Goal: Task Accomplishment & Management: Use online tool/utility

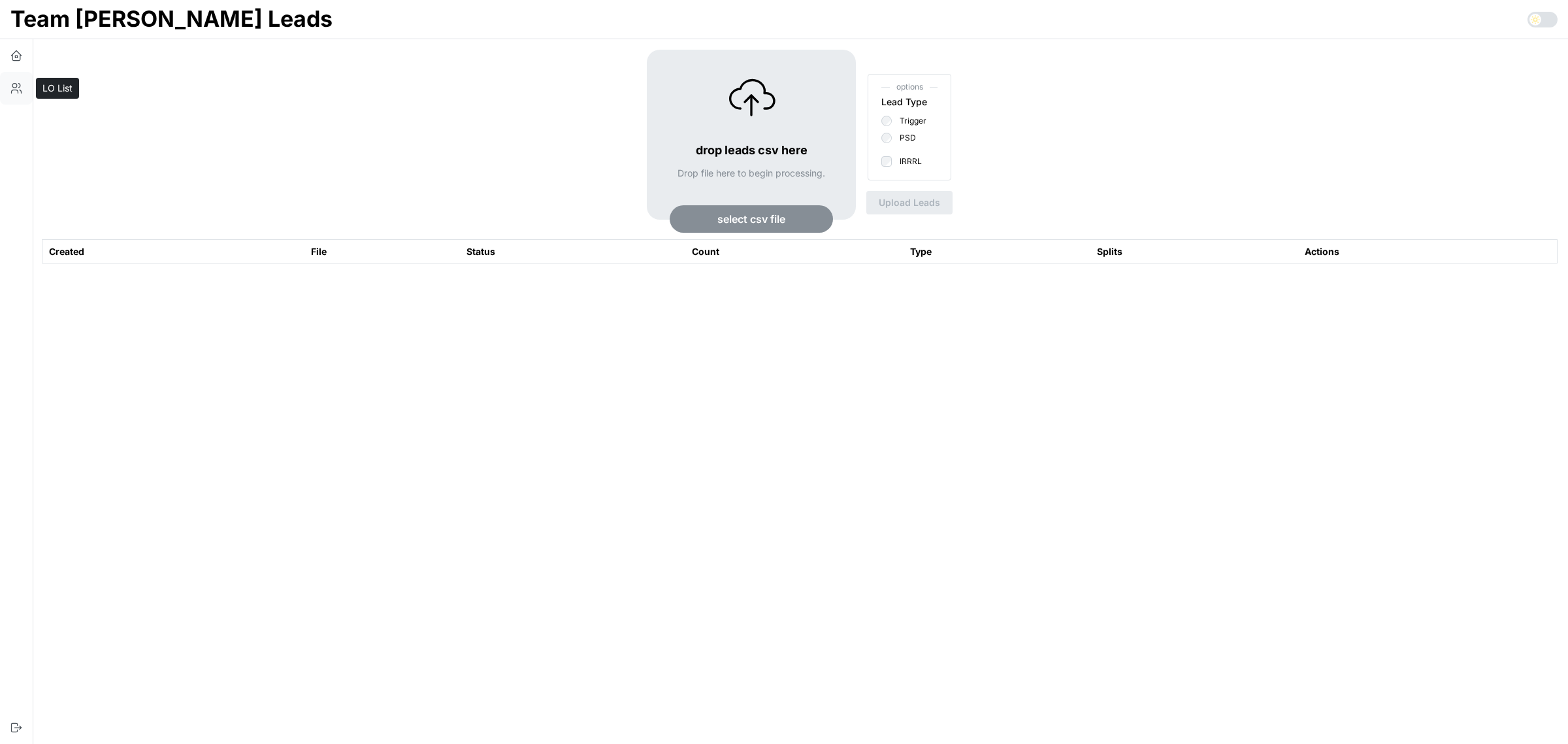
click at [18, 92] on icon "button" at bounding box center [15, 92] width 7 height 3
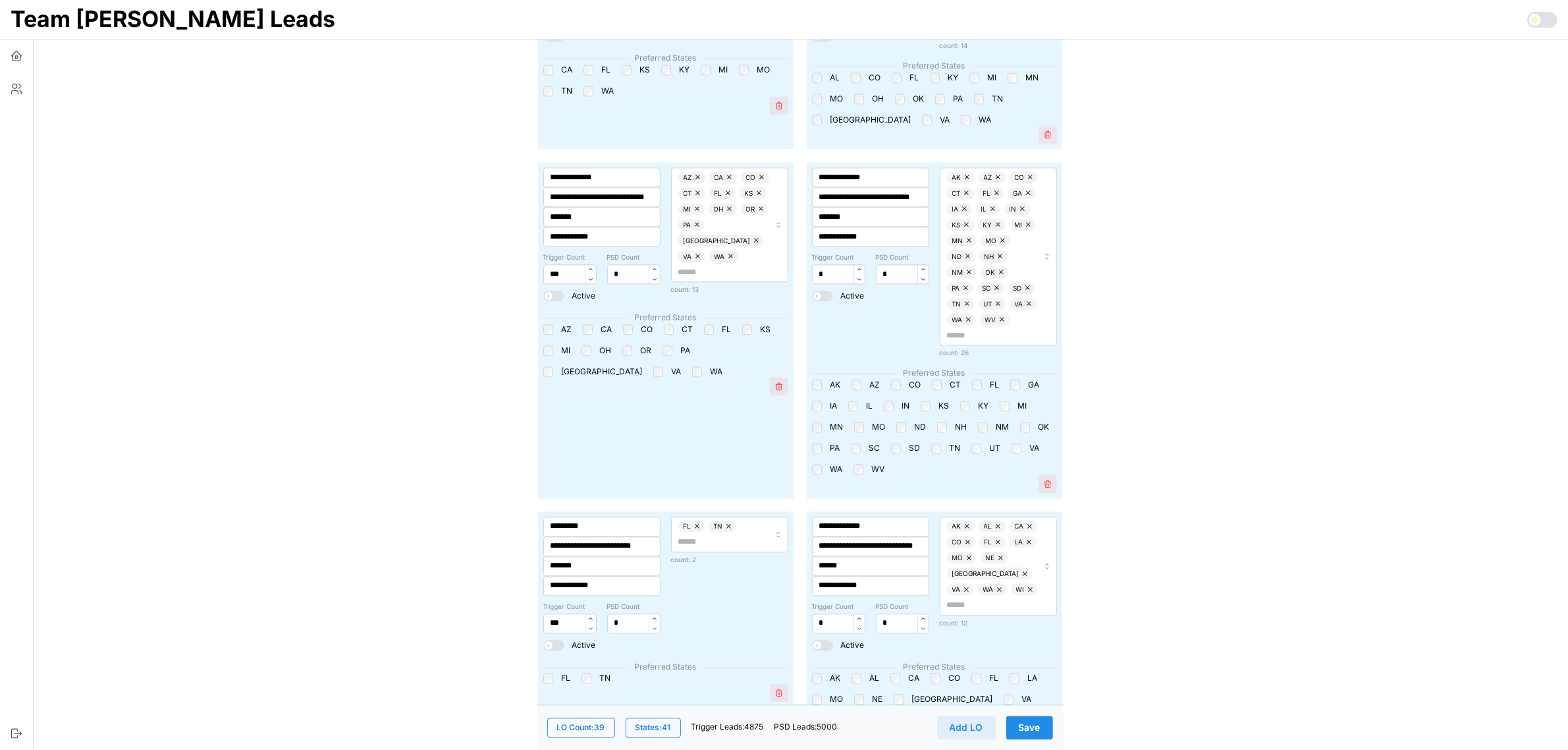
scroll to position [3048, 0]
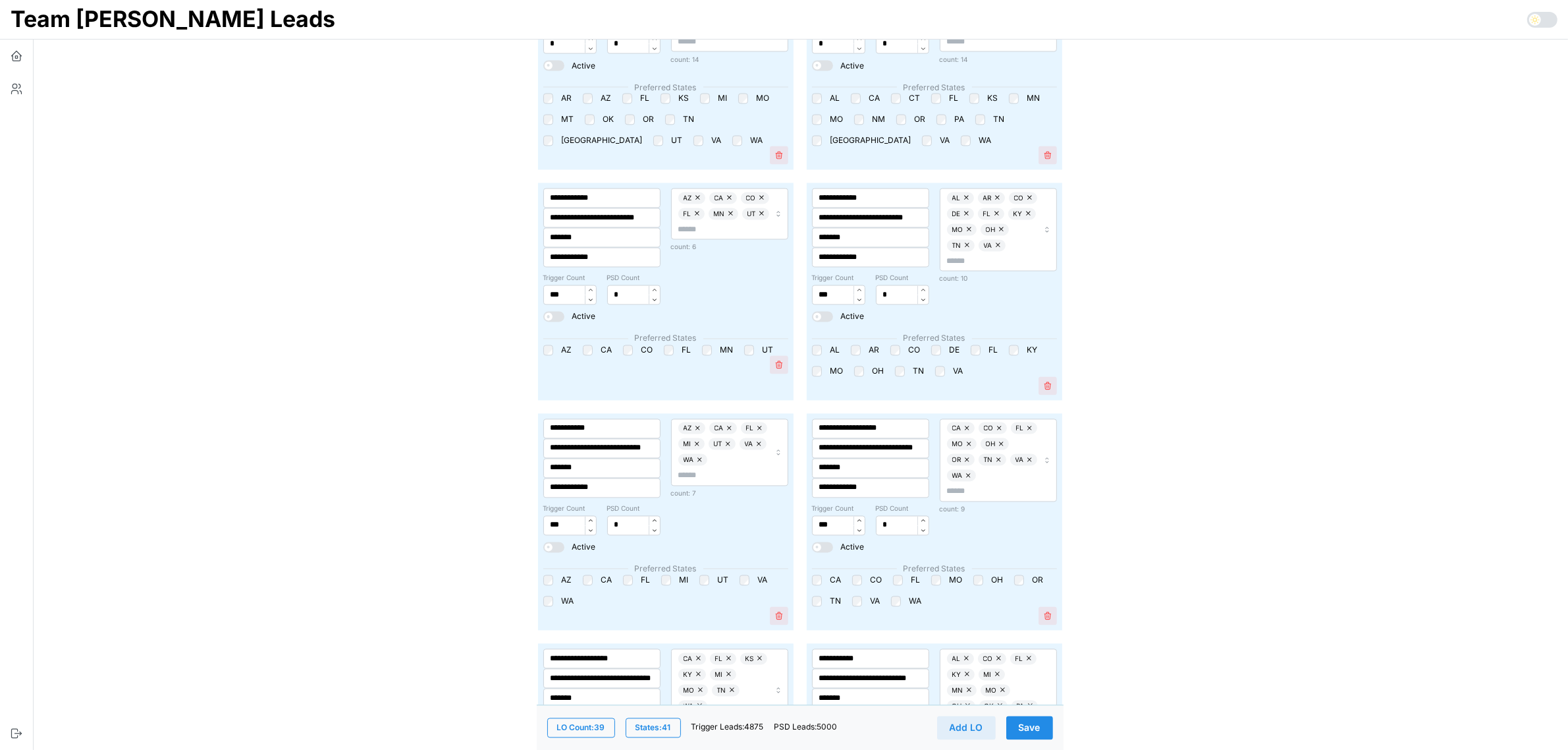
click at [1035, 716] on button "Save" at bounding box center [1030, 728] width 47 height 24
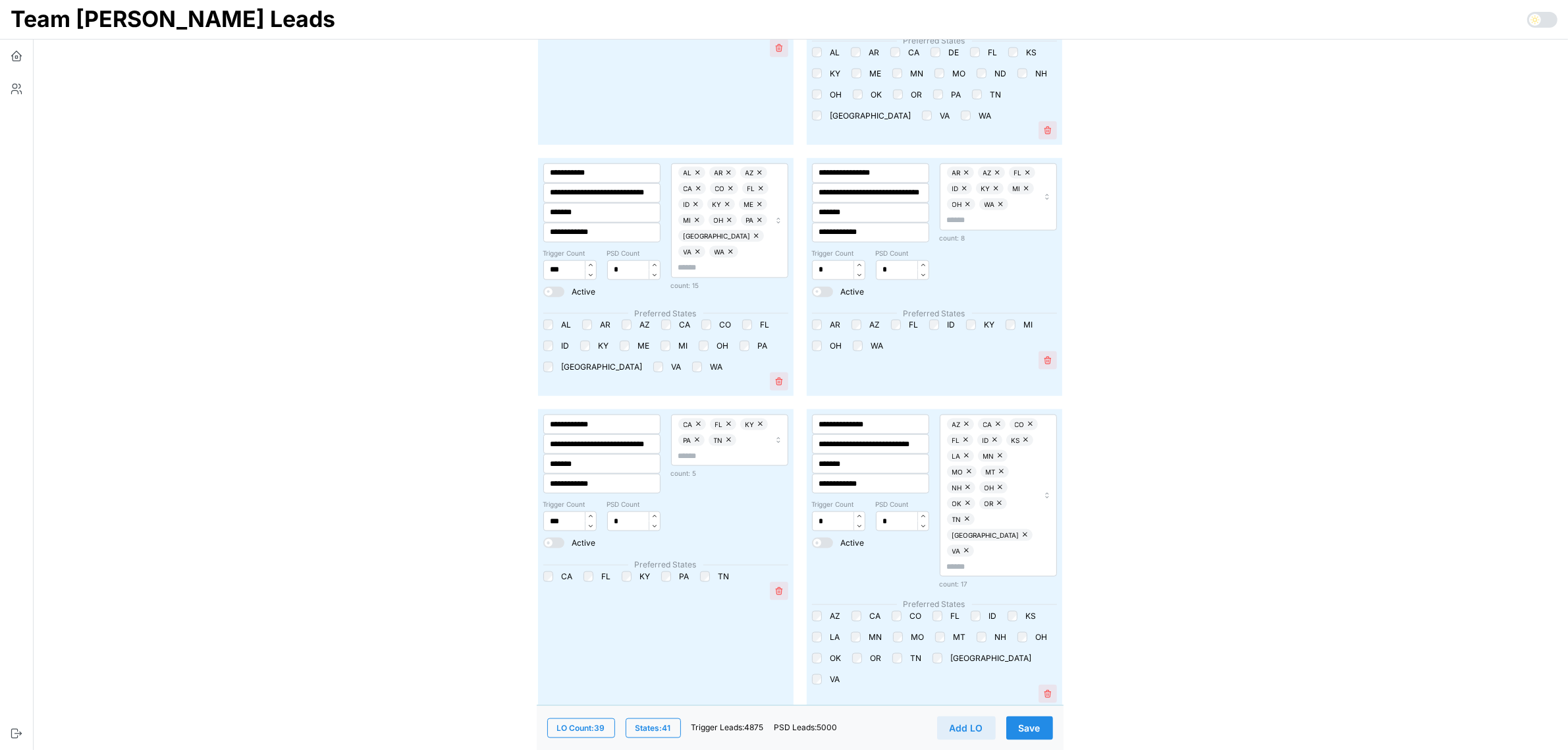
scroll to position [1895, 0]
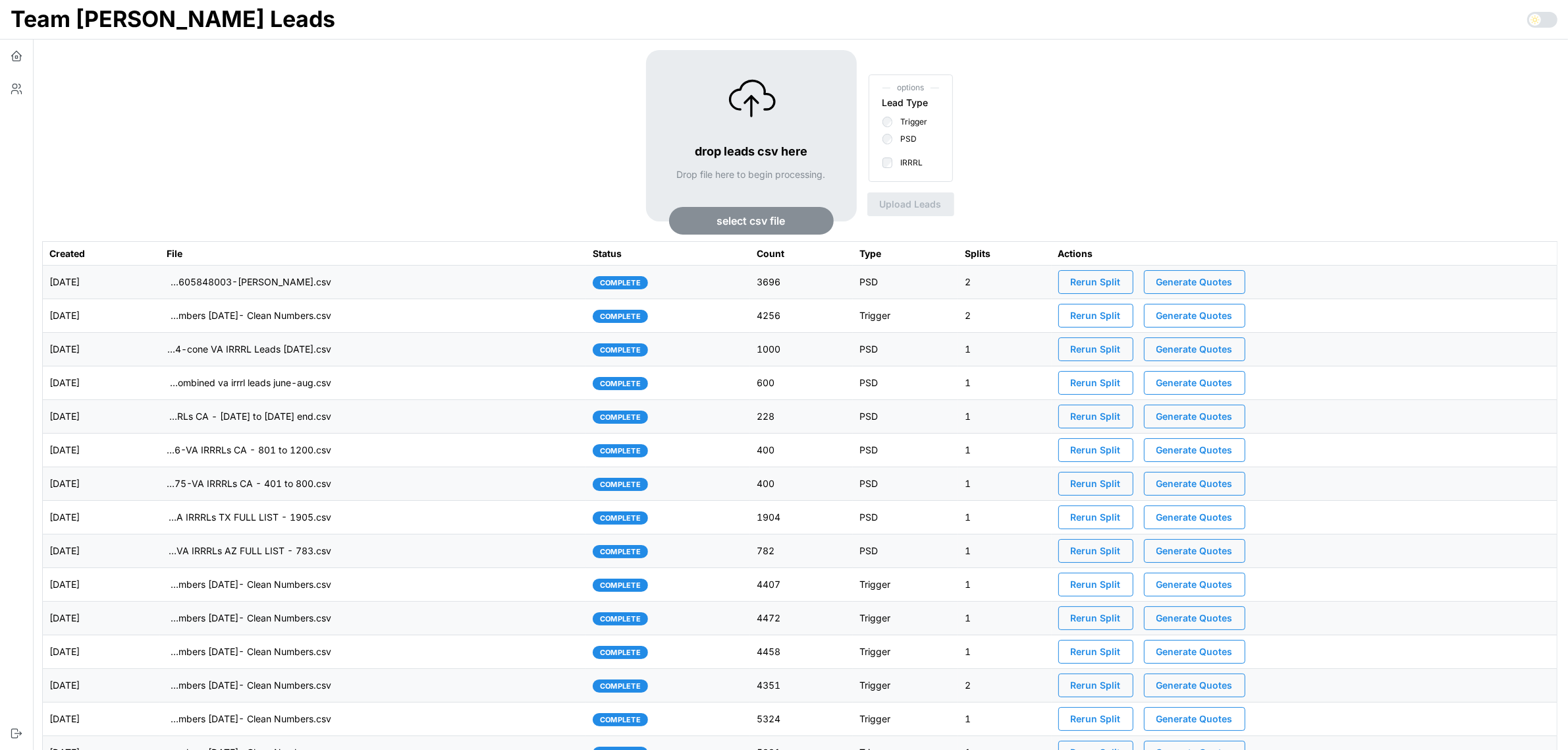
click at [784, 222] on span "select csv file" at bounding box center [751, 221] width 69 height 27
click at [22, 93] on icon "button" at bounding box center [16, 88] width 13 height 13
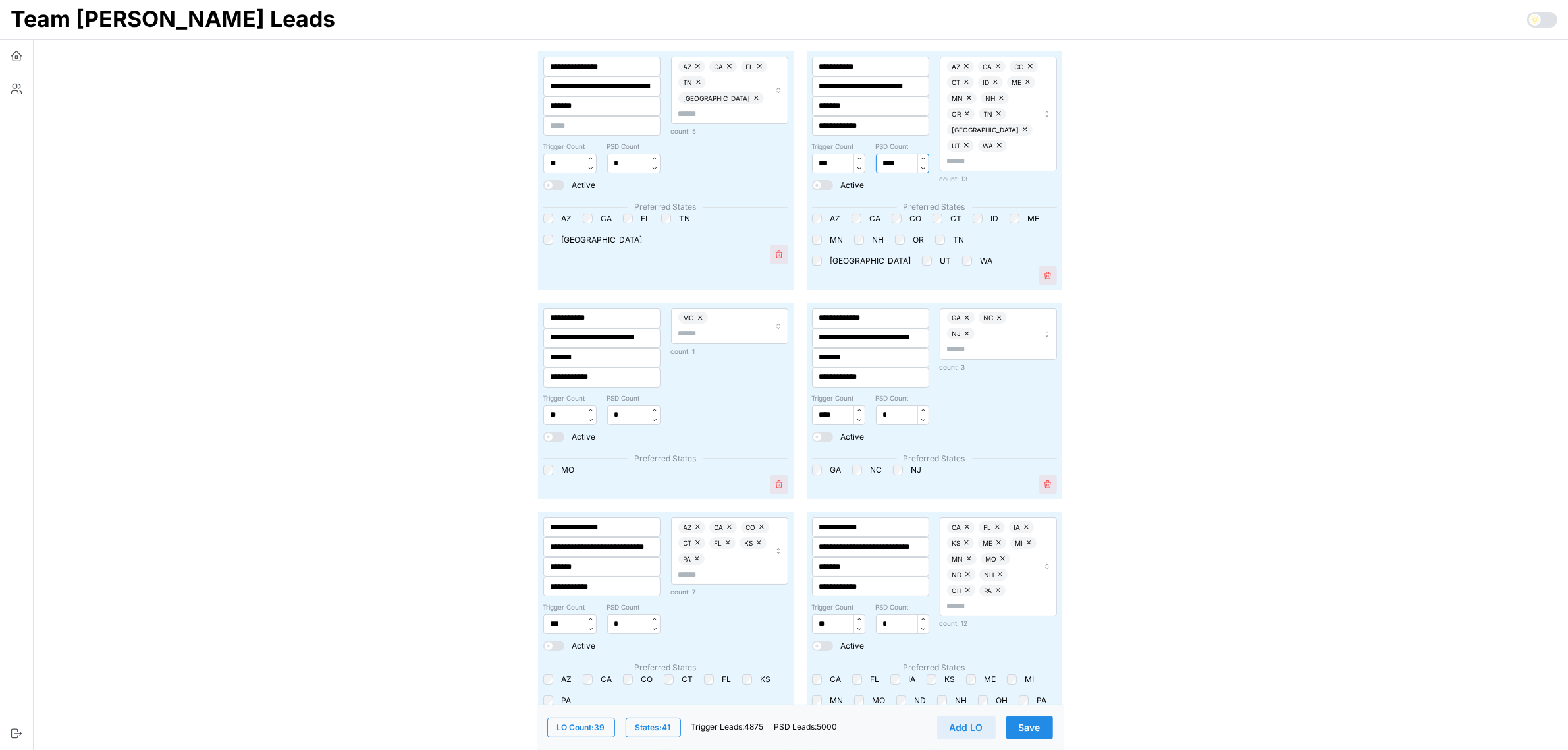
click at [881, 165] on input "****" at bounding box center [903, 163] width 53 height 20
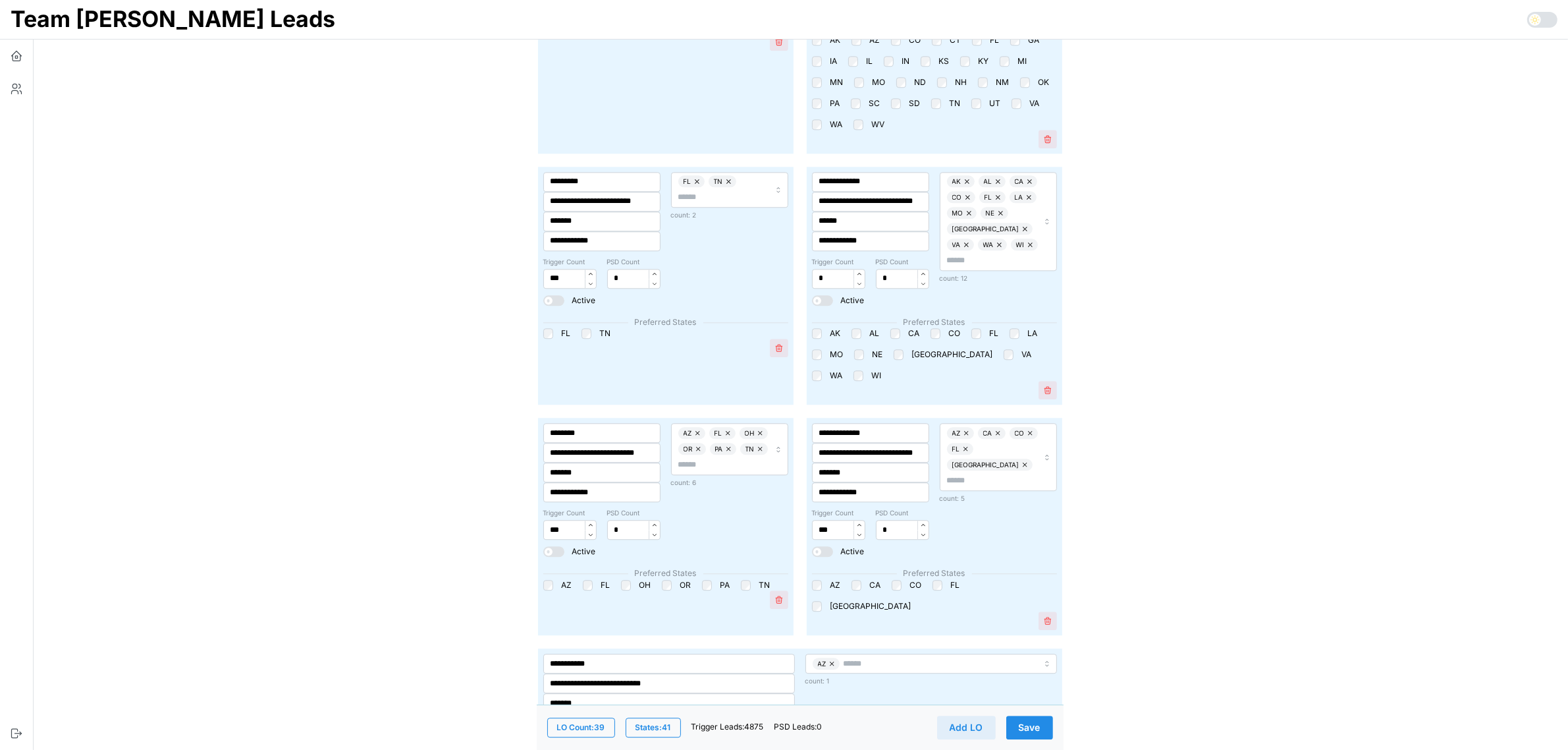
scroll to position [4137, 0]
type input "*"
click at [1041, 717] on button "Save" at bounding box center [1030, 728] width 47 height 24
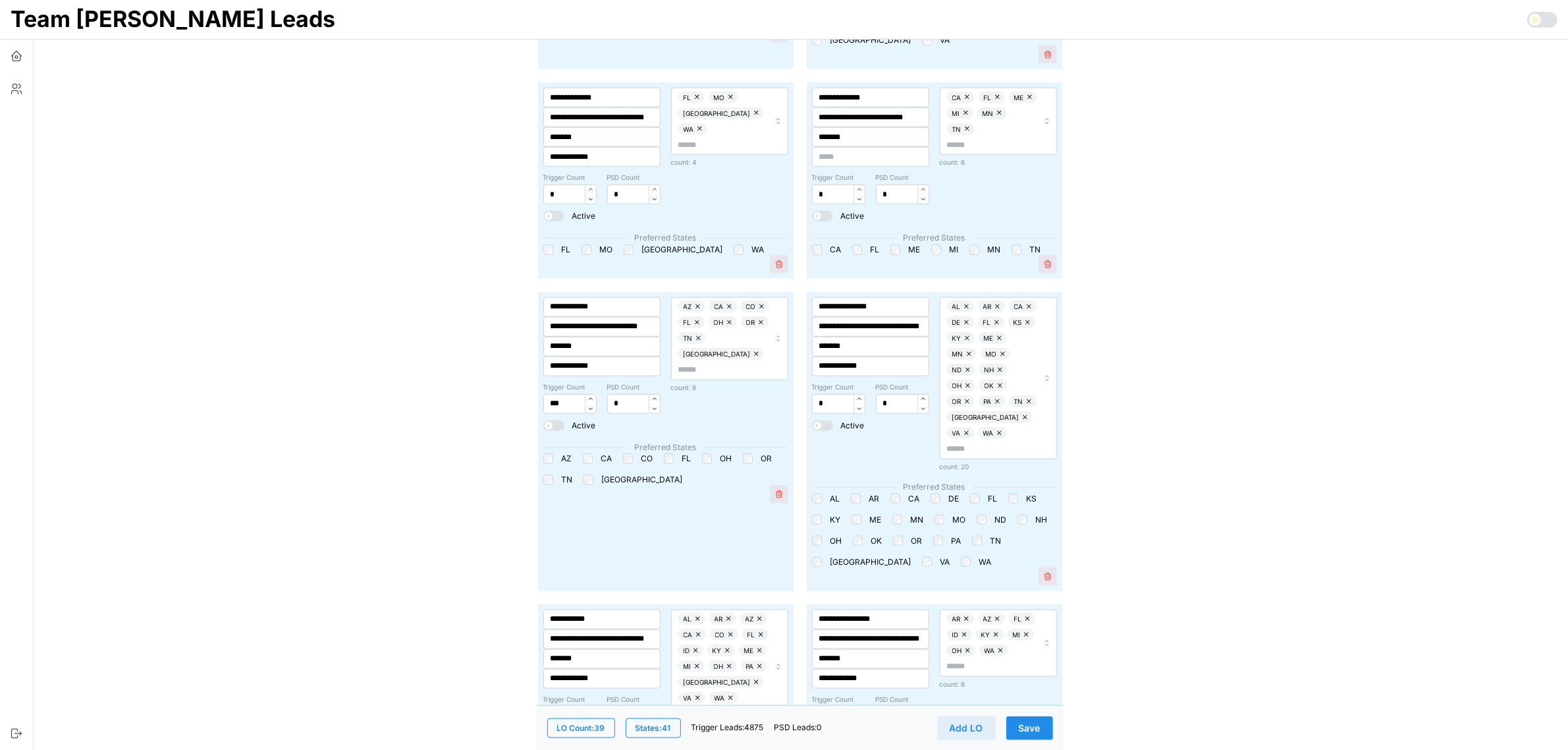
scroll to position [1812, 0]
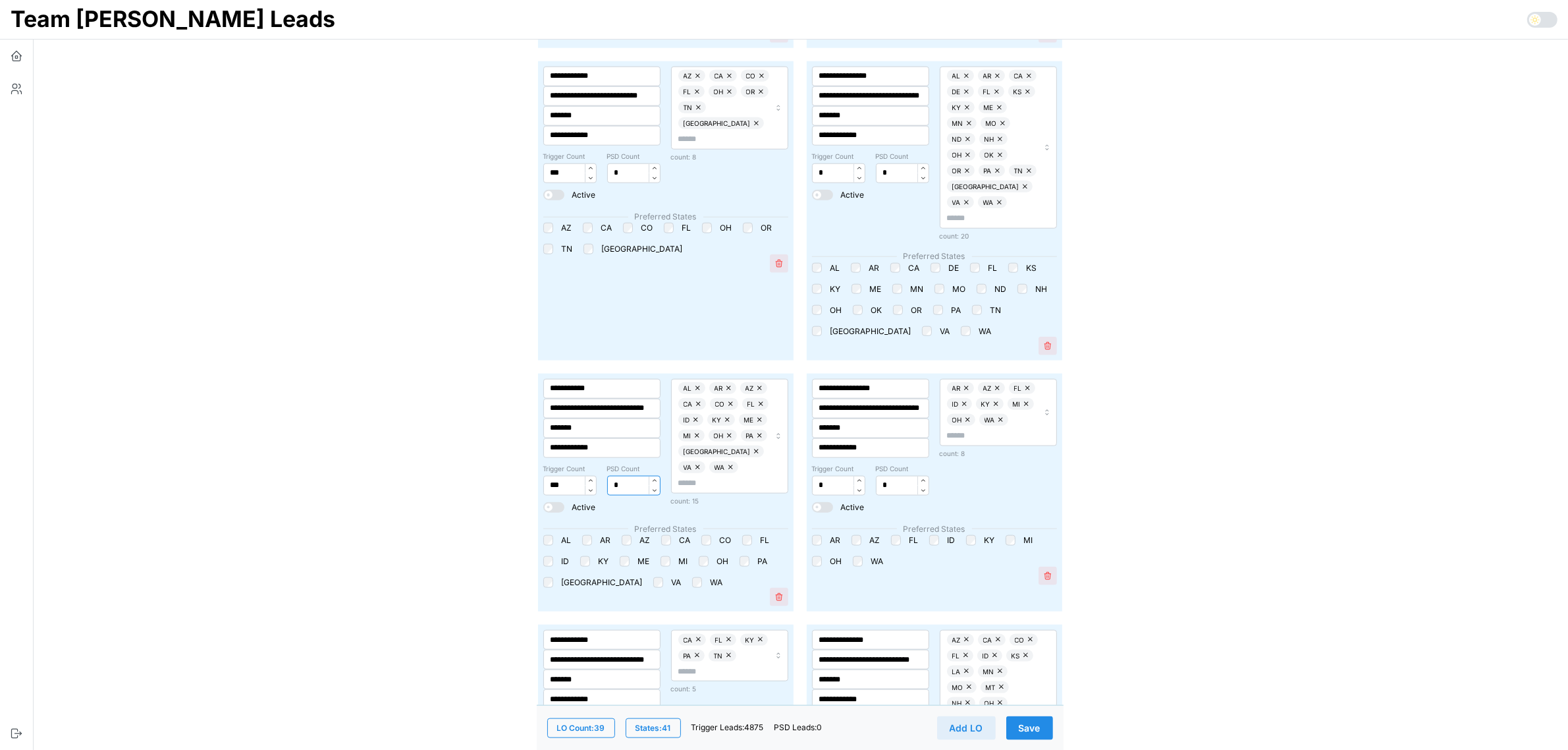
click at [607, 476] on input "*" at bounding box center [634, 485] width 53 height 20
type input "****"
click at [1036, 725] on span "Save" at bounding box center [1030, 727] width 22 height 22
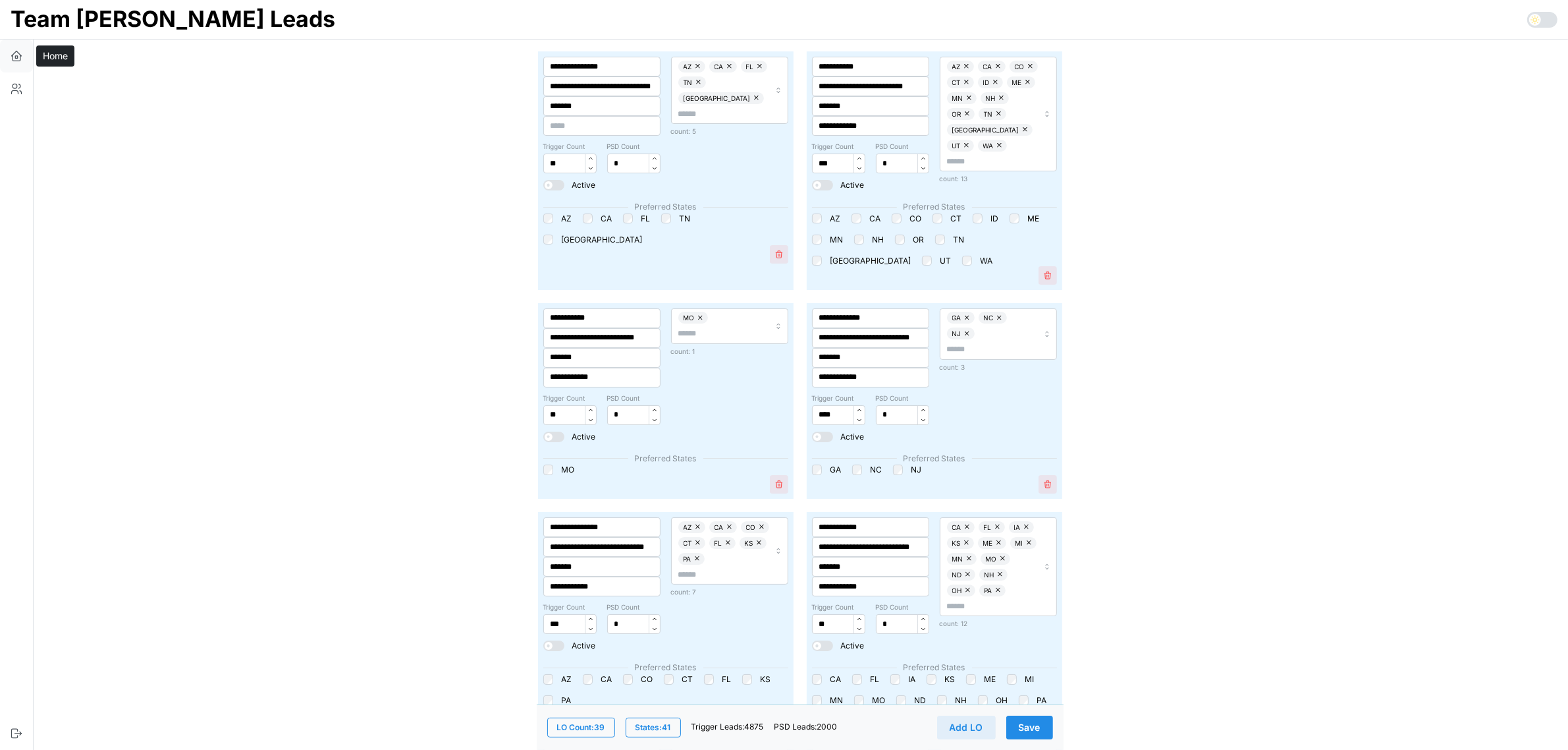
click at [20, 58] on icon "button" at bounding box center [16, 59] width 8 height 5
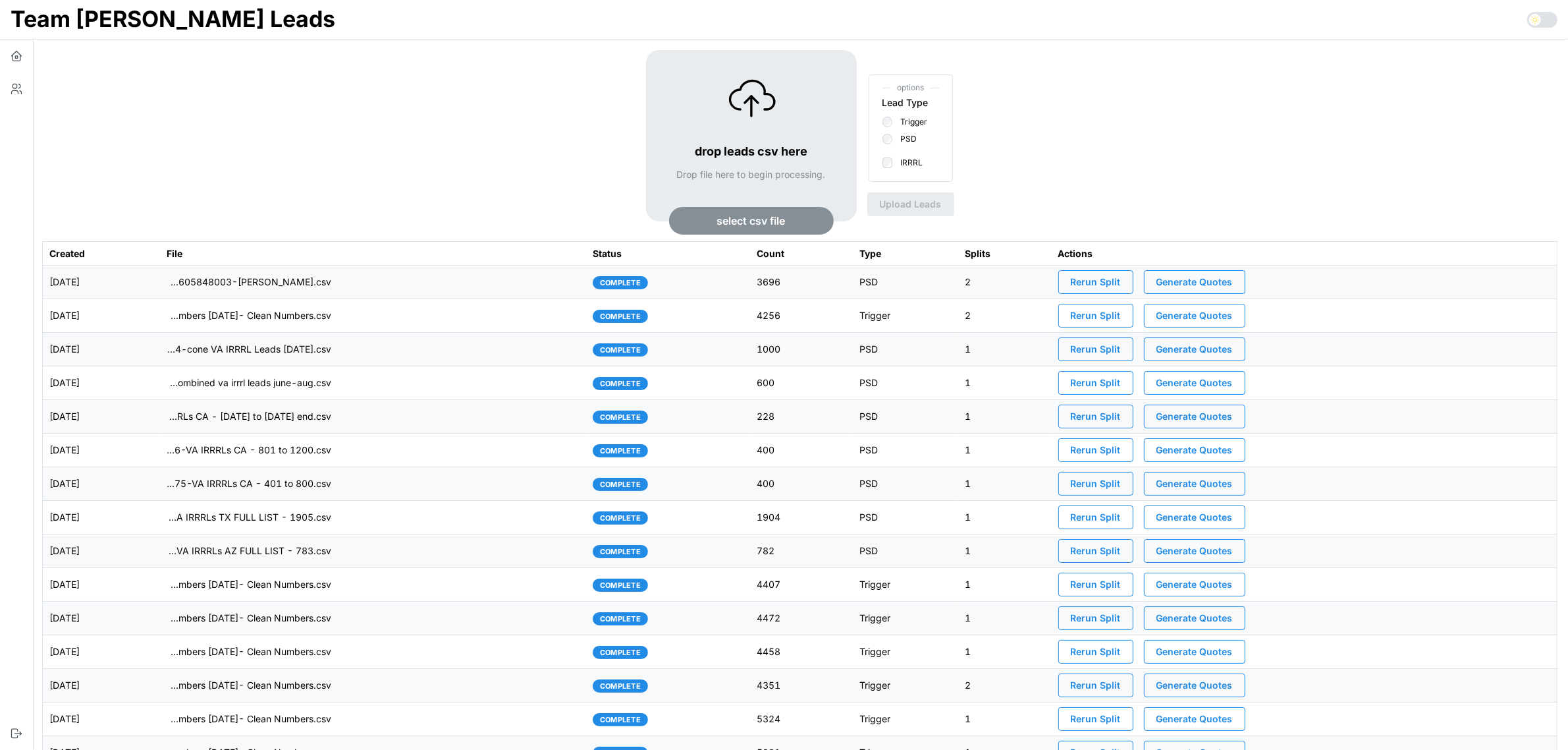
click at [757, 221] on span "select csv file" at bounding box center [751, 221] width 69 height 27
click at [933, 211] on span "Upload Leads" at bounding box center [919, 204] width 62 height 22
click at [510, 282] on td "imports/mike/1757611523957-Joe VA IRRRLs- Clean Numbers.csv" at bounding box center [373, 282] width 426 height 33
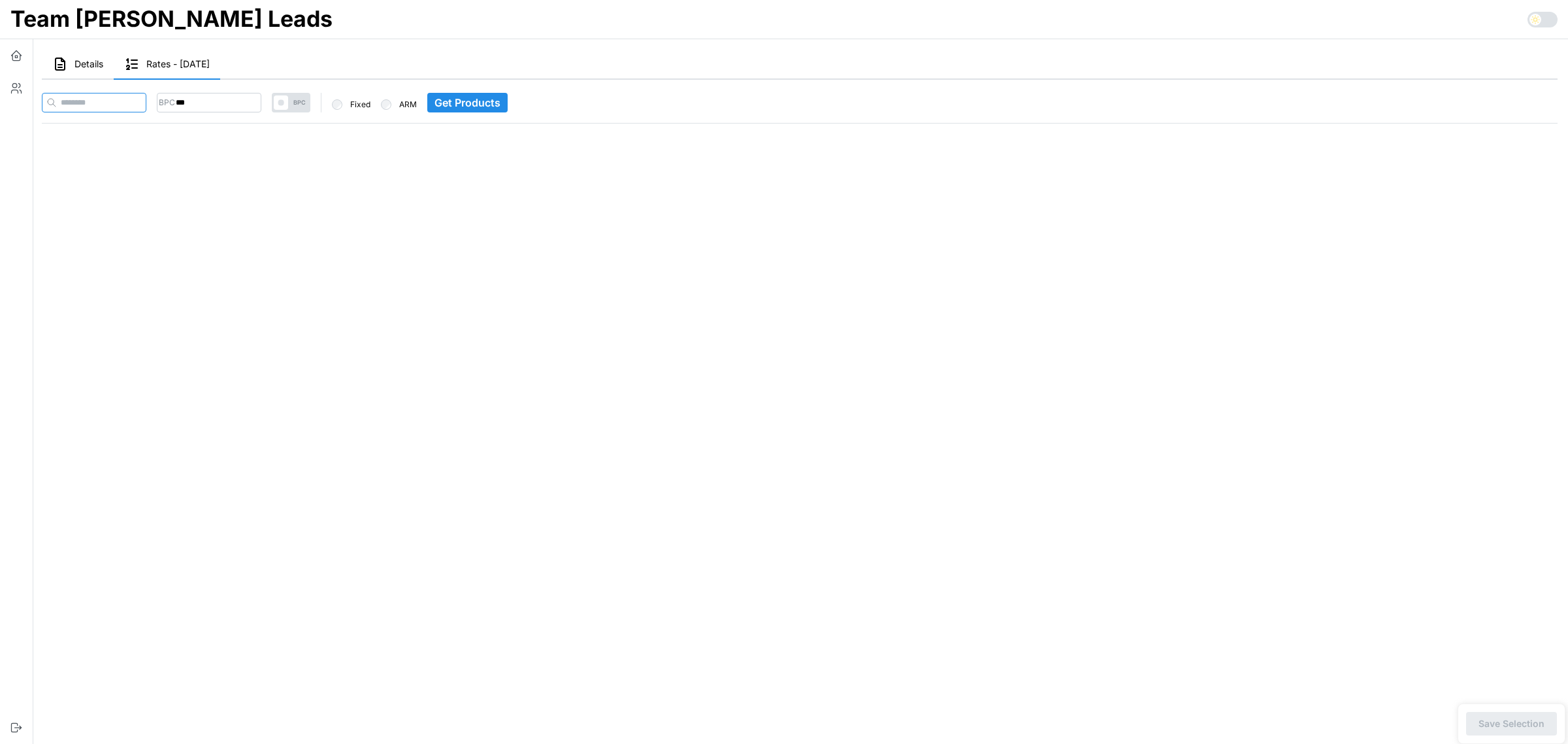
click at [132, 96] on input at bounding box center [94, 102] width 105 height 20
paste input "**********"
type input "**********"
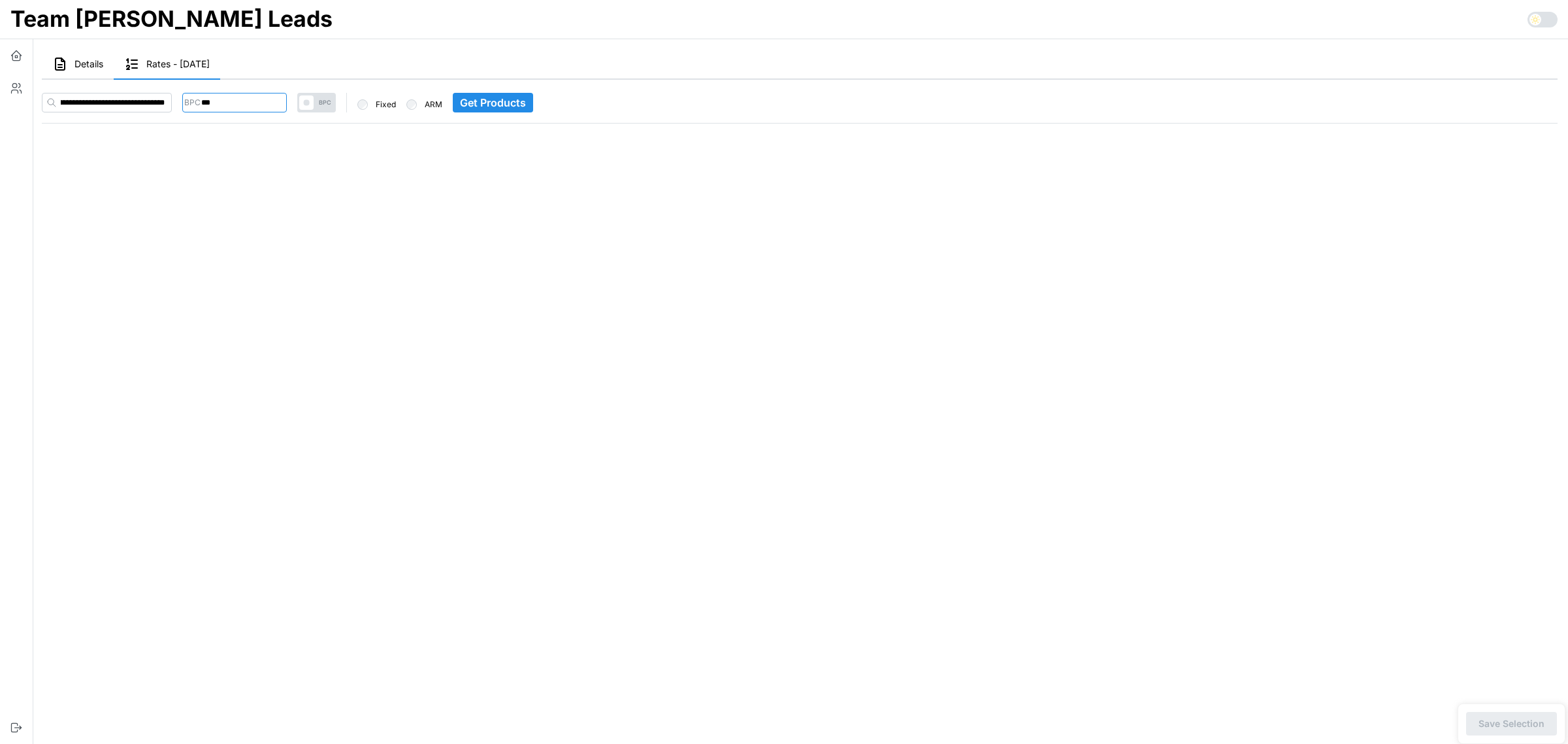
click at [217, 98] on input "***" at bounding box center [234, 102] width 105 height 20
type input "***"
click at [307, 231] on main "Details Rates - 2025-09-11 Stats Andre Makapagal : count: 0 overUnder: 0 Distri…" at bounding box center [794, 372] width 1547 height 744
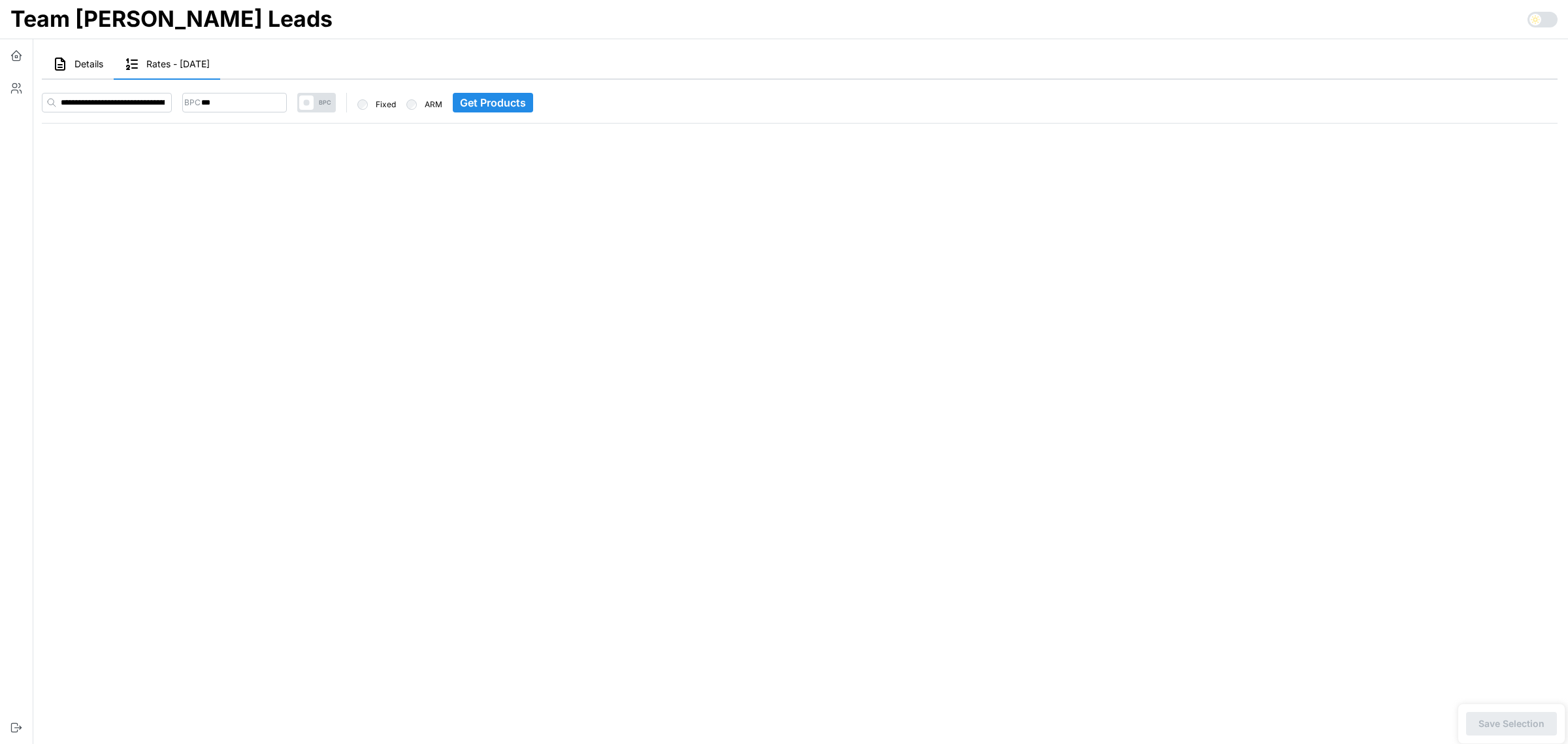
click at [526, 99] on span "Get Products" at bounding box center [493, 102] width 66 height 18
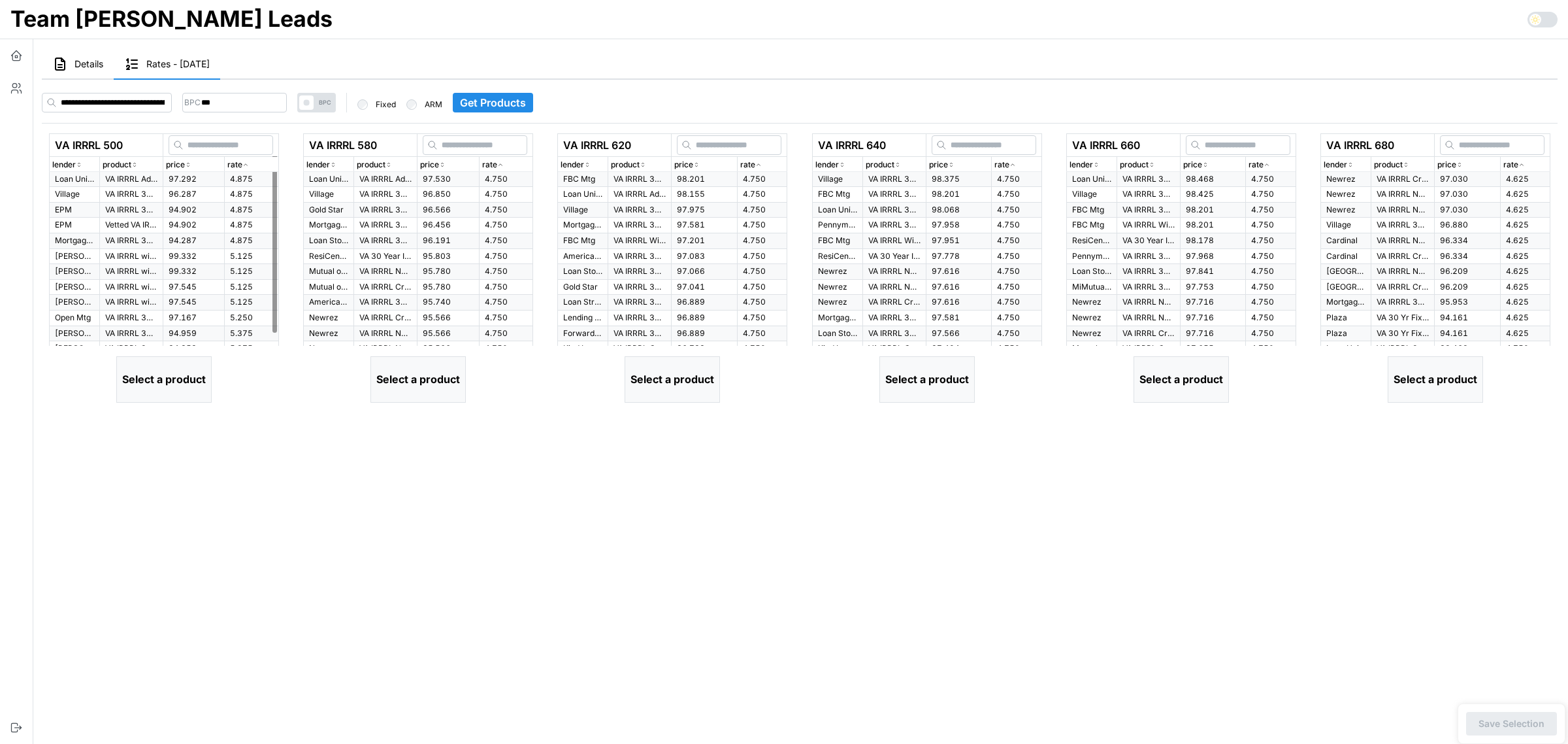
click at [247, 163] on icon "button" at bounding box center [246, 165] width 7 height 8
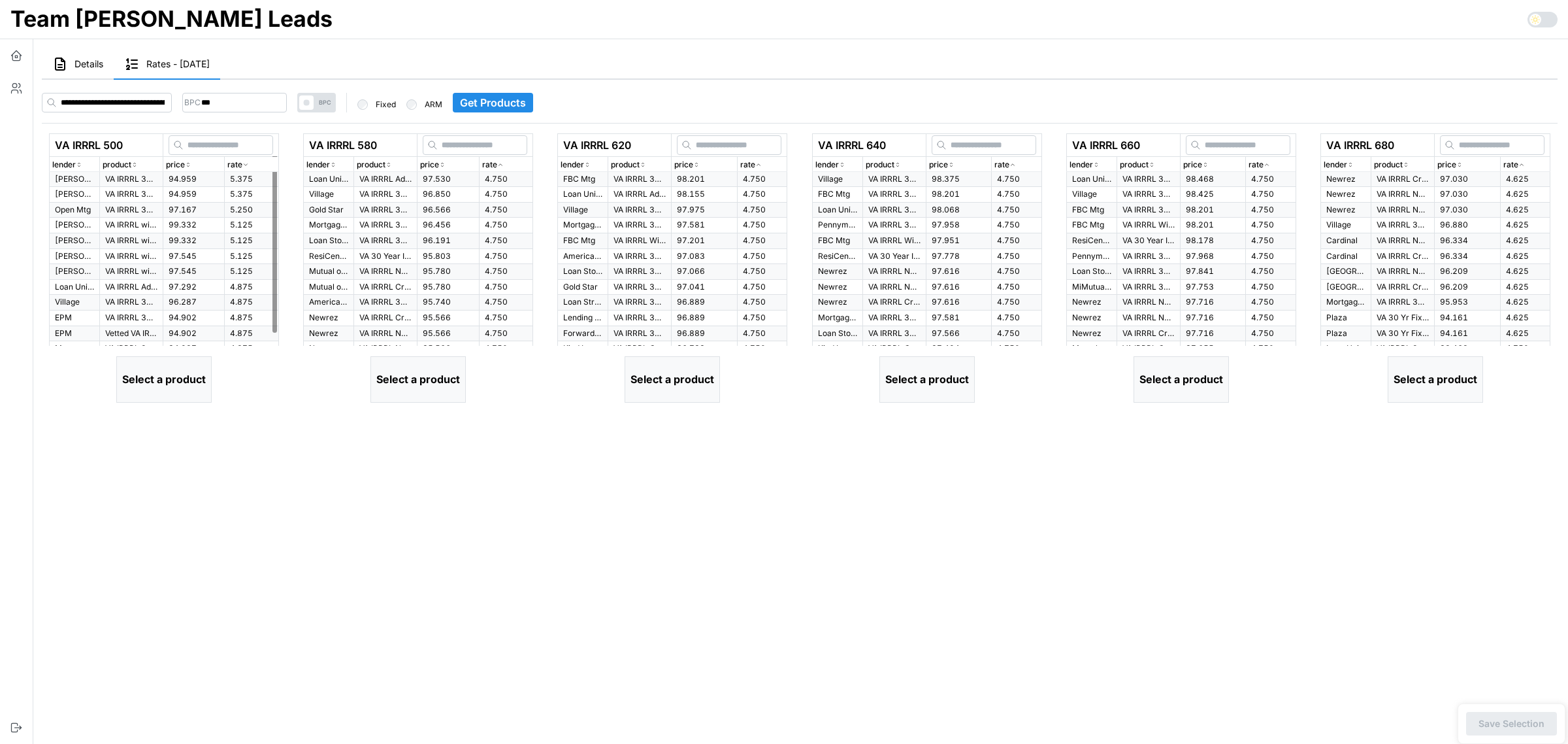
click at [247, 163] on icon "button" at bounding box center [246, 165] width 7 height 8
click at [119, 182] on p "VA IRRRL Advantage 30 Yr Fixed" at bounding box center [131, 180] width 52 height 11
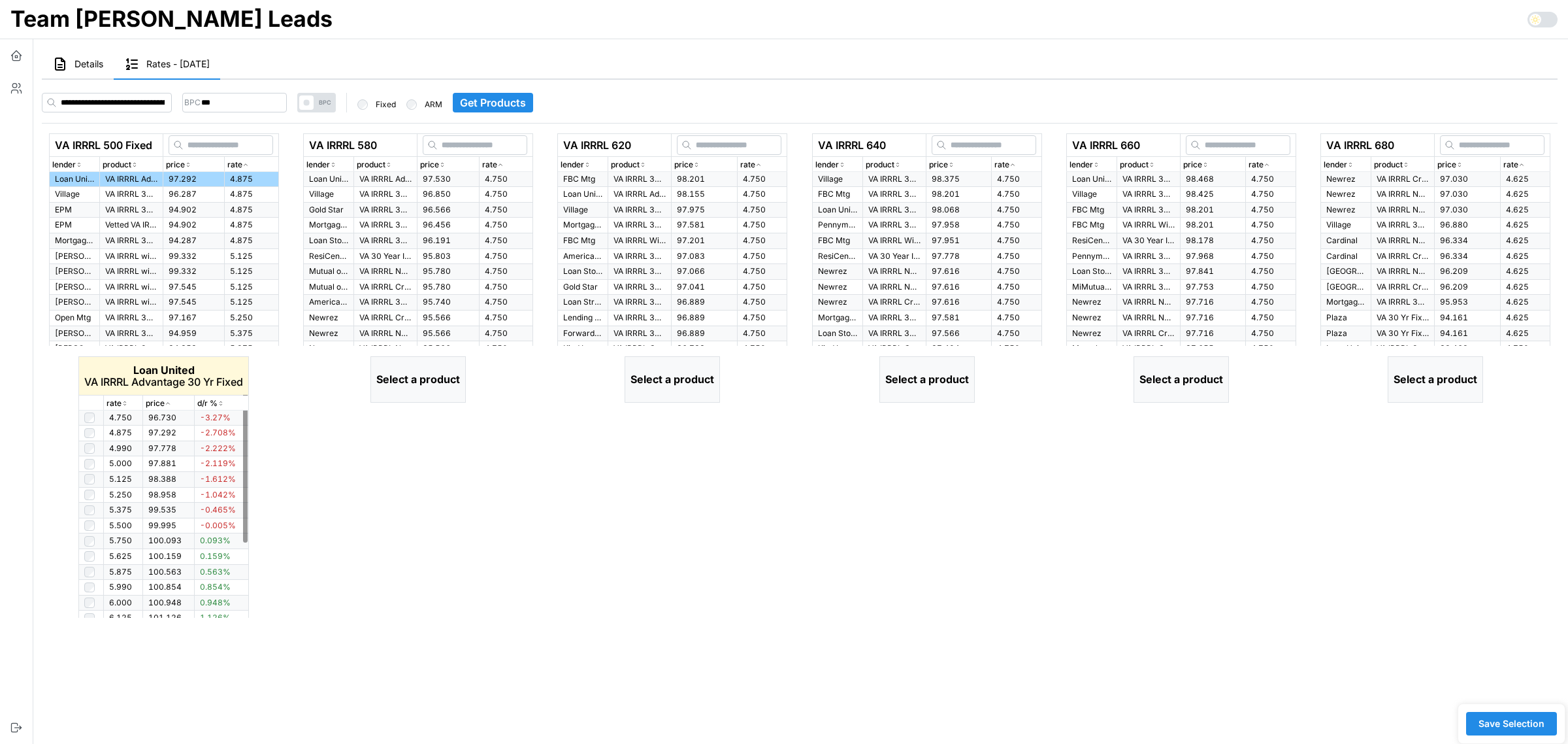
click at [124, 405] on icon "button" at bounding box center [125, 404] width 7 height 8
click at [497, 162] on icon "button" at bounding box center [501, 165] width 7 height 8
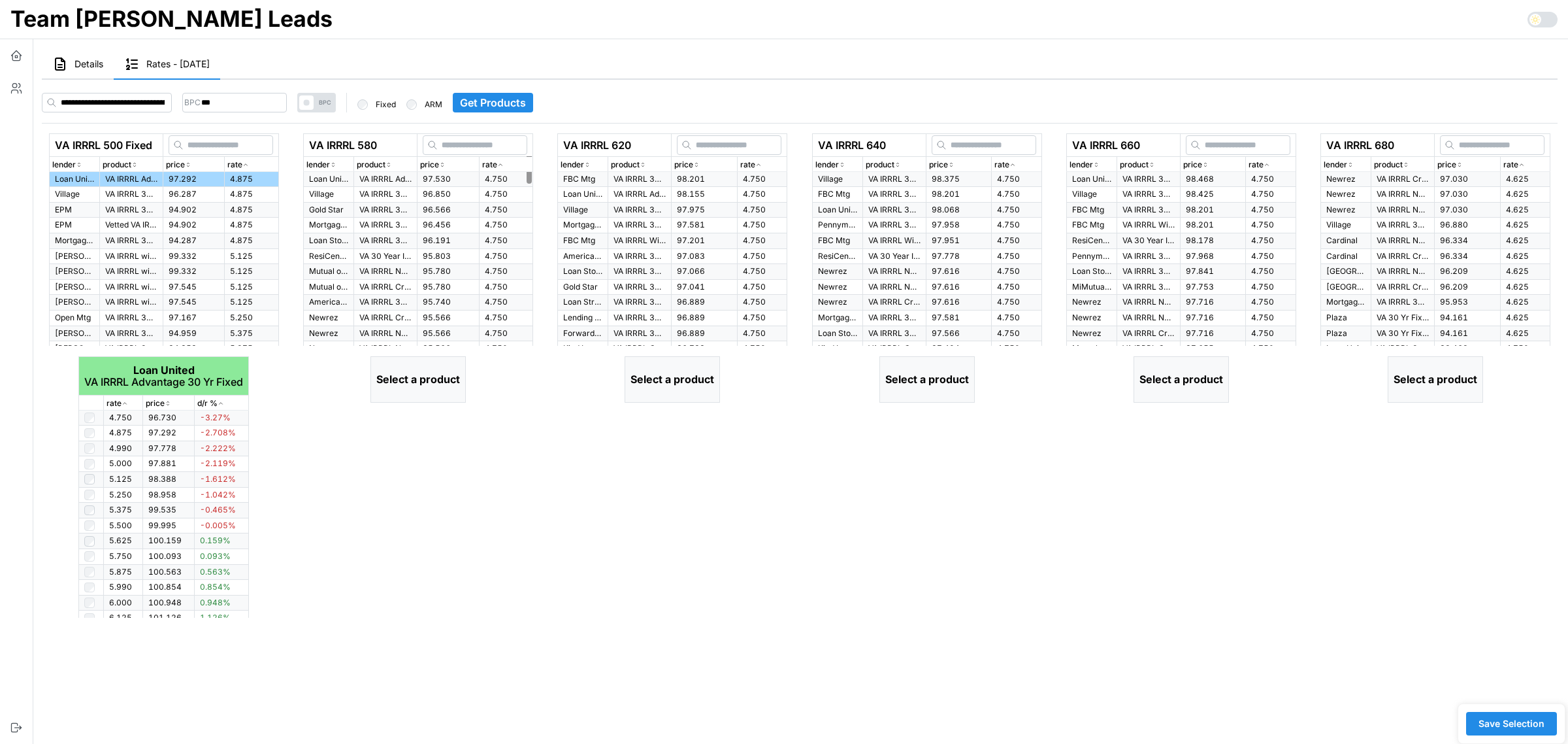
click at [497, 162] on icon "button" at bounding box center [501, 165] width 7 height 8
click at [497, 163] on icon "button" at bounding box center [501, 165] width 7 height 8
click at [508, 165] on div "rate" at bounding box center [506, 165] width 48 height 12
click at [395, 175] on p "VA IRRRL Advantage 30 Yr Fixed" at bounding box center [385, 180] width 52 height 11
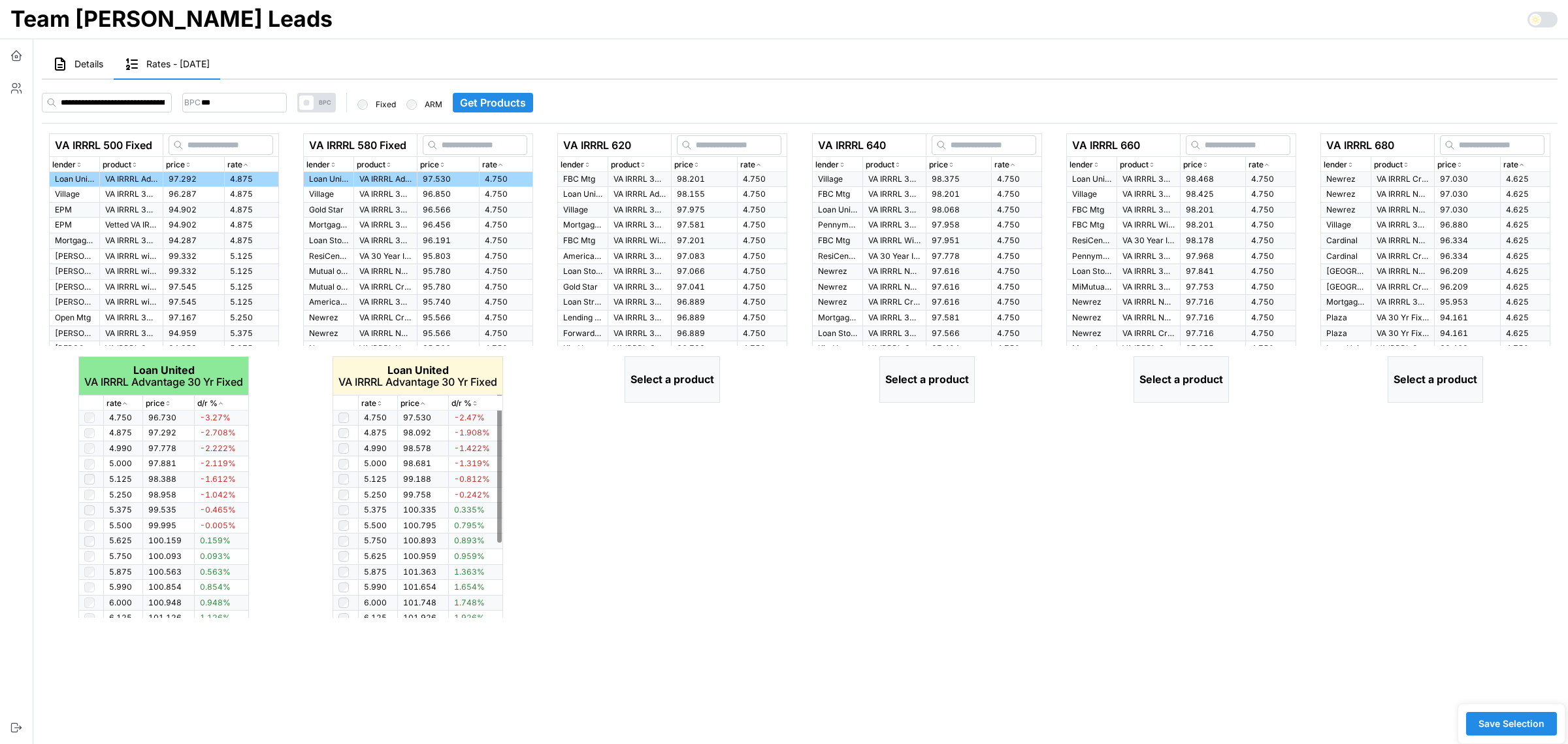
click at [377, 403] on icon "button" at bounding box center [380, 404] width 7 height 8
click at [761, 168] on icon "button" at bounding box center [758, 165] width 7 height 8
click at [760, 164] on icon "button" at bounding box center [758, 165] width 7 height 8
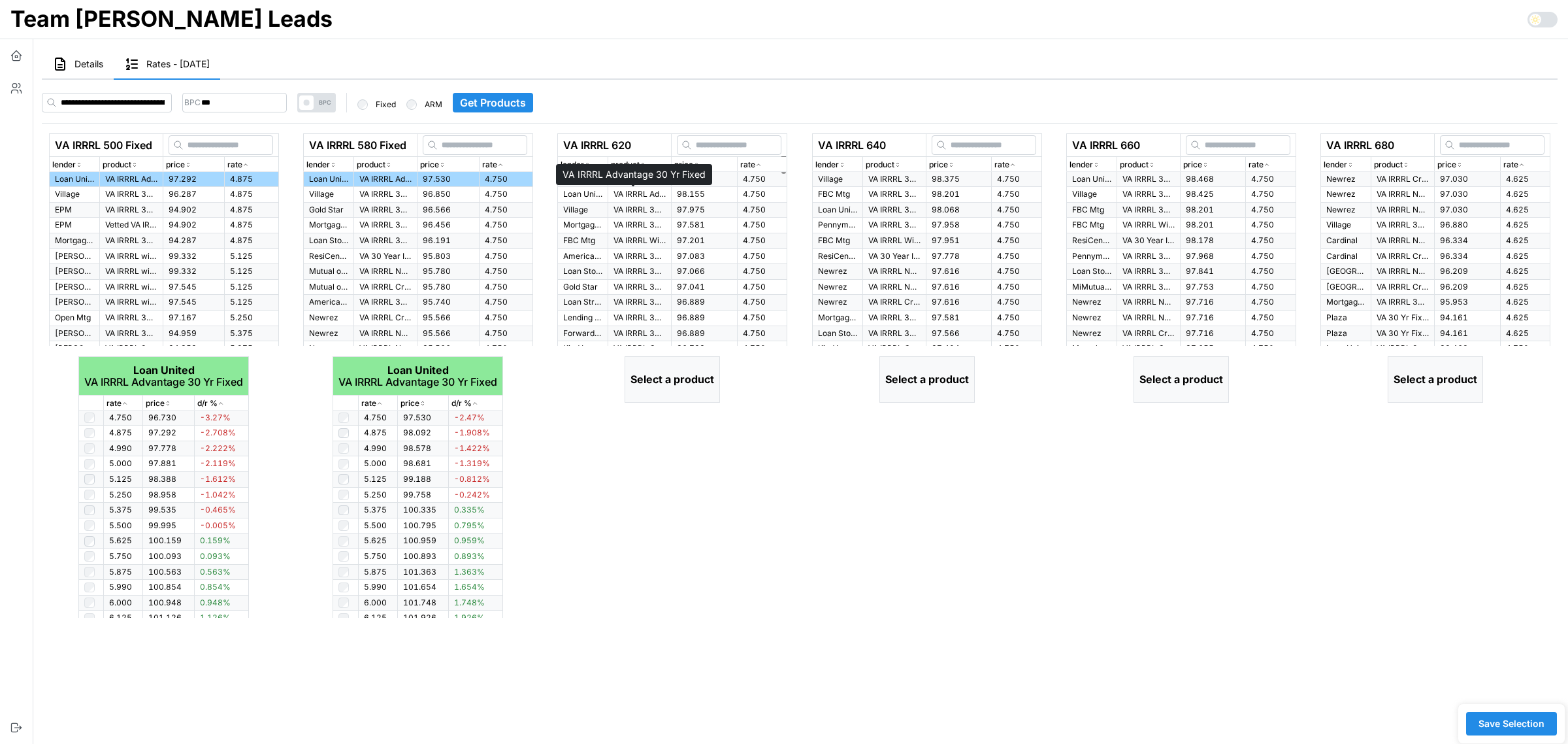
click at [638, 195] on p "VA IRRRL Advantage 30 Yr Fixed" at bounding box center [639, 194] width 52 height 11
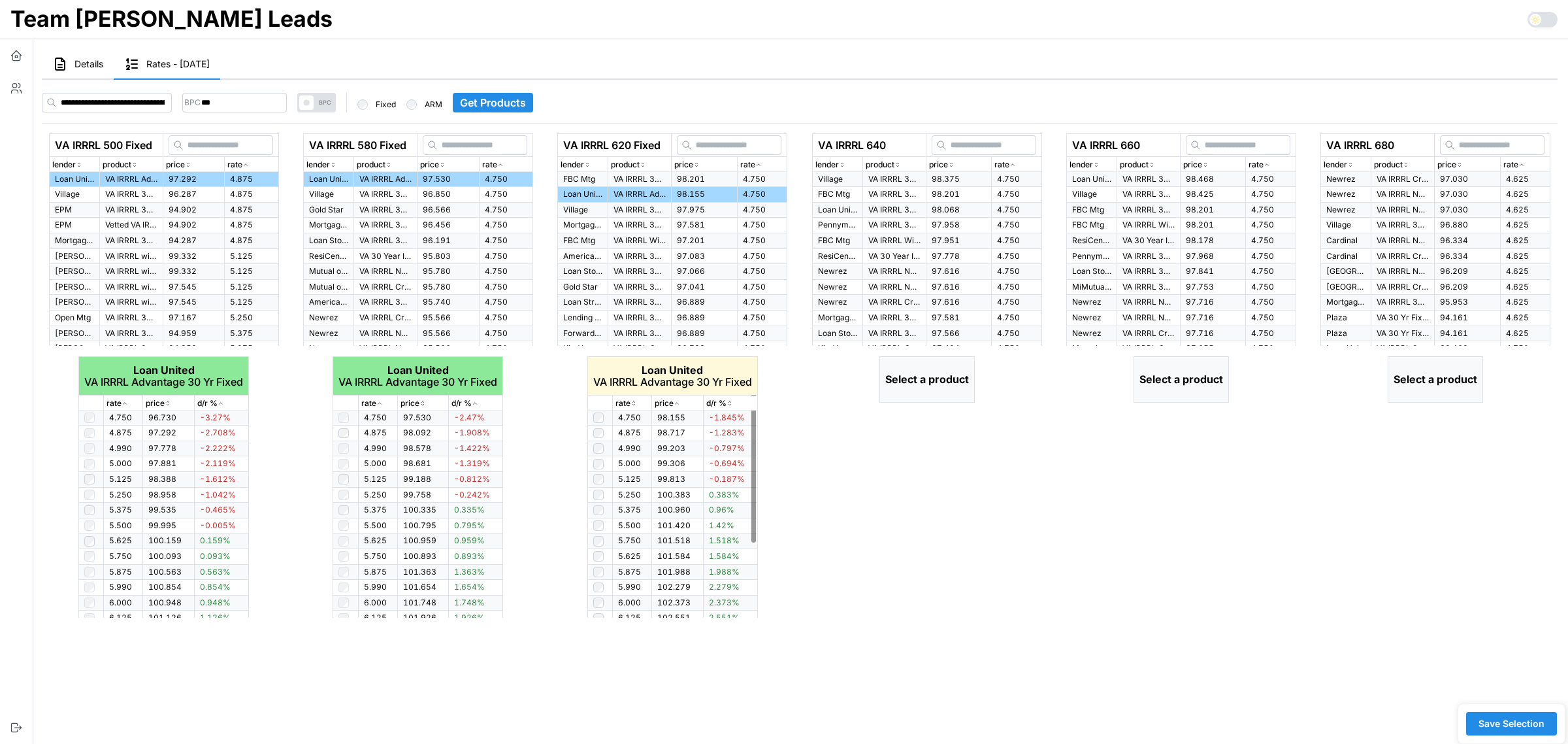
click at [632, 403] on icon "button" at bounding box center [634, 404] width 7 height 8
click at [632, 403] on icon "button" at bounding box center [633, 403] width 3 height 2
click at [1013, 162] on icon "button" at bounding box center [1013, 165] width 7 height 8
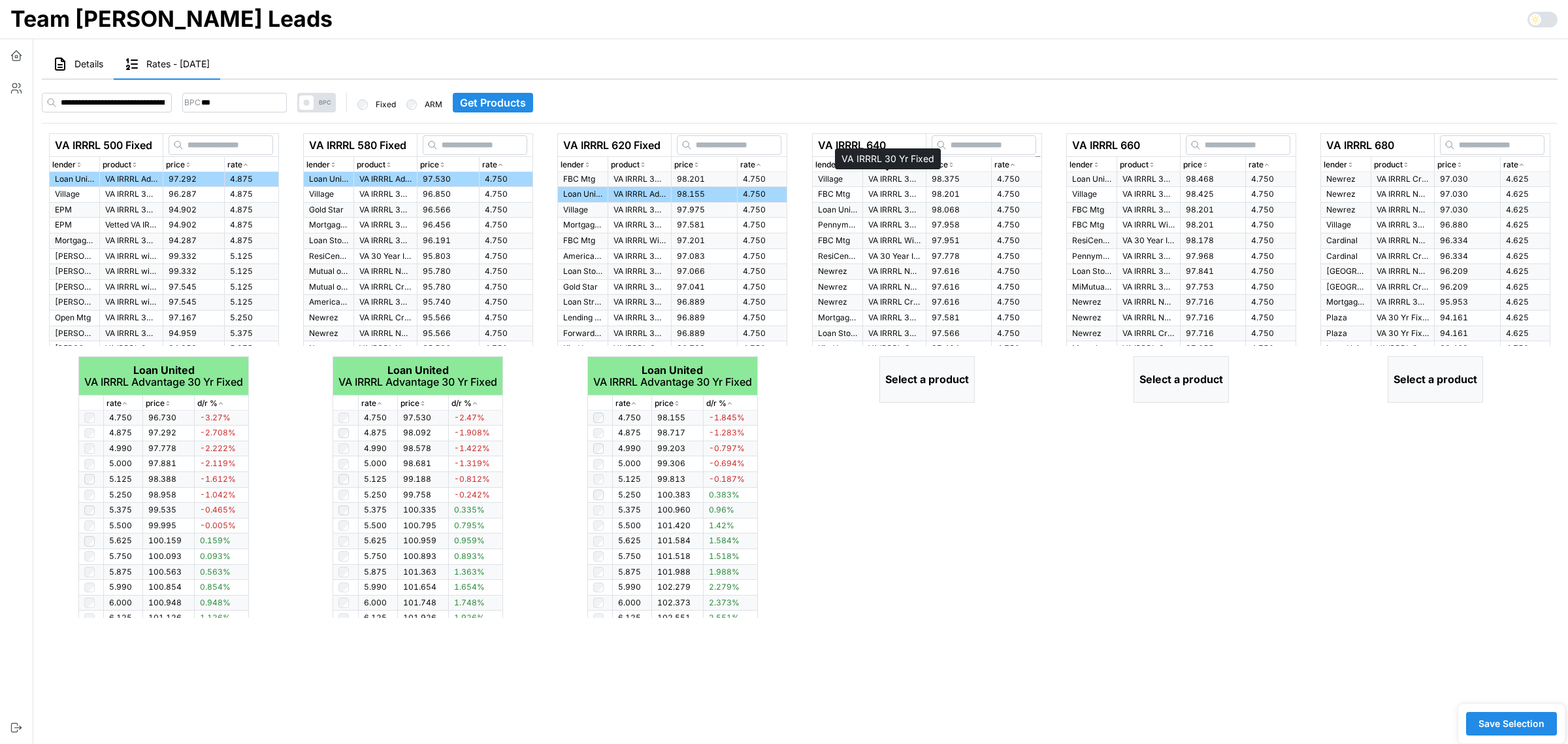
click at [900, 178] on p "VA IRRRL 30 Yr Fixed" at bounding box center [894, 180] width 52 height 11
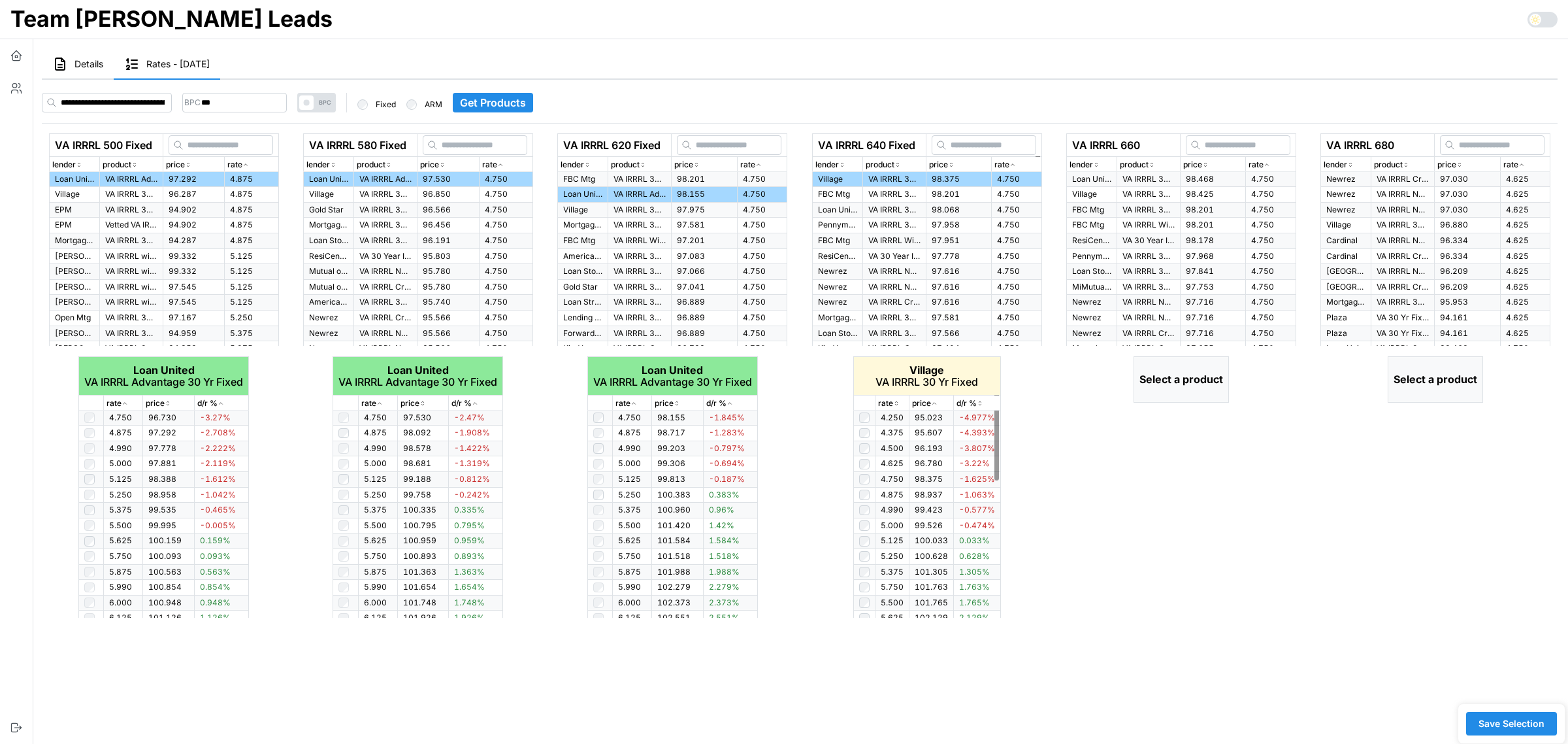
click at [893, 400] on icon "button" at bounding box center [897, 404] width 7 height 8
click at [1267, 162] on icon "button" at bounding box center [1267, 165] width 7 height 8
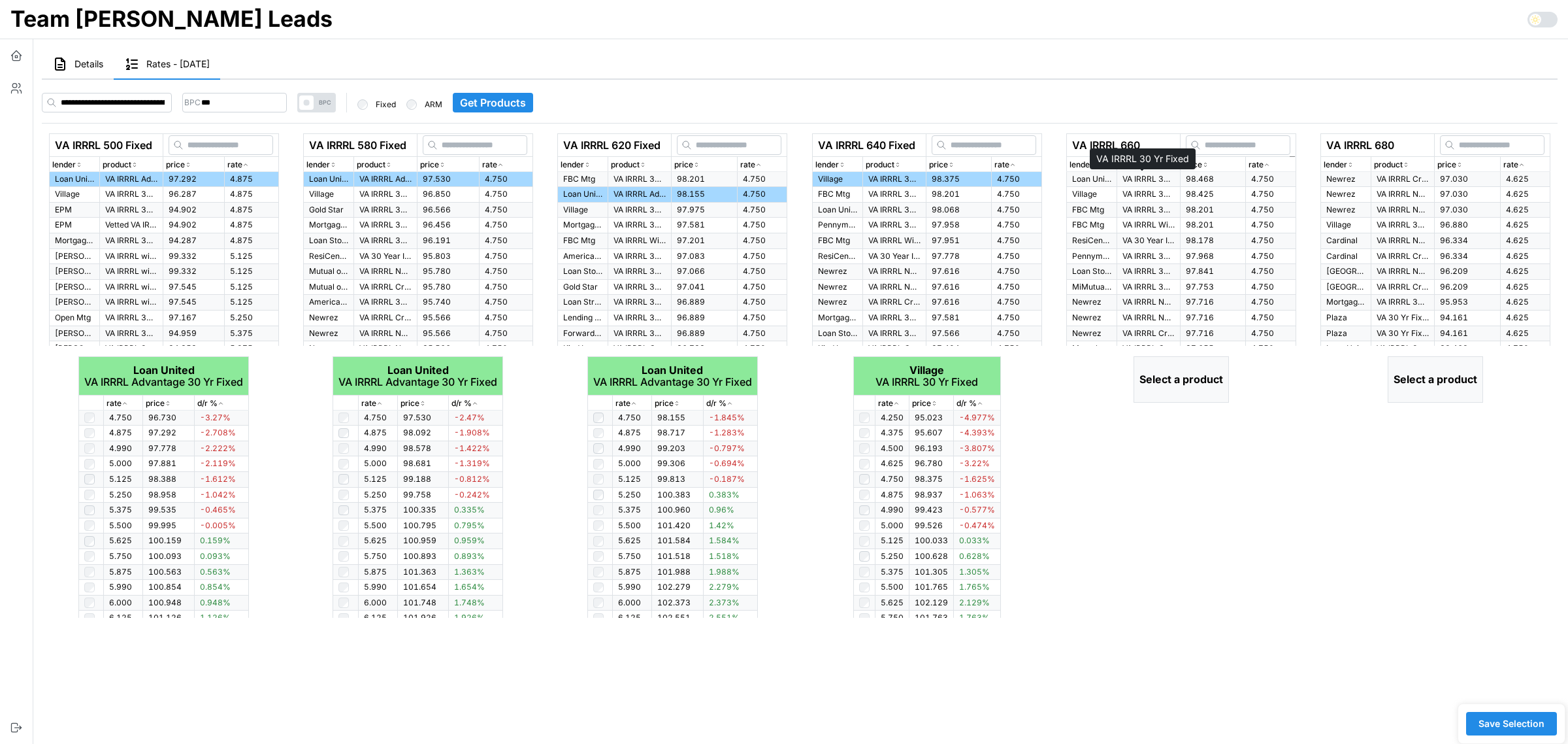
click at [1138, 175] on p "VA IRRRL 30 Yr Fixed" at bounding box center [1148, 180] width 52 height 11
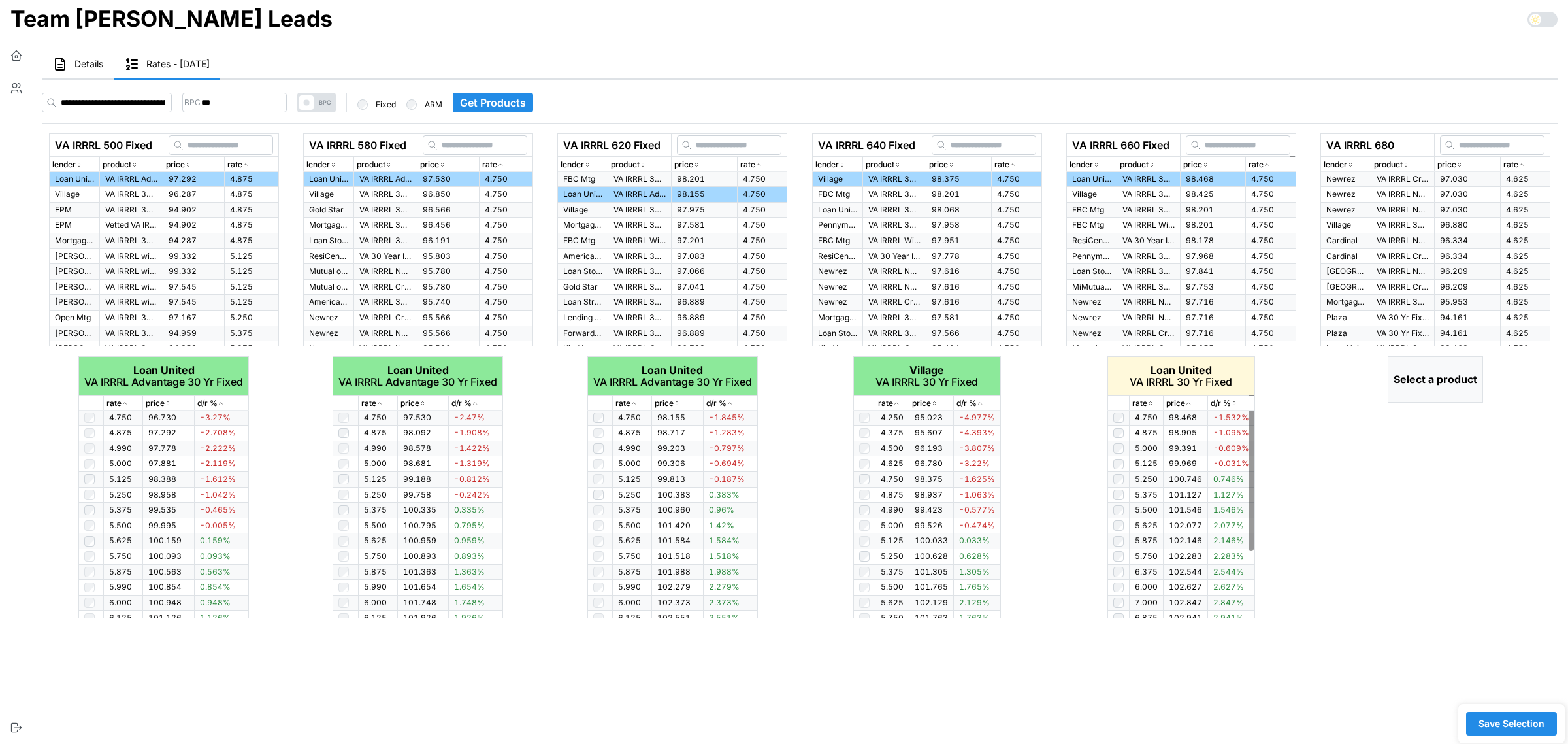
click at [1147, 401] on icon "button" at bounding box center [1150, 404] width 7 height 8
click at [1147, 400] on icon "button" at bounding box center [1150, 404] width 7 height 8
click at [1173, 193] on td "VA IRRRL 30 Yr Fixed" at bounding box center [1148, 194] width 63 height 16
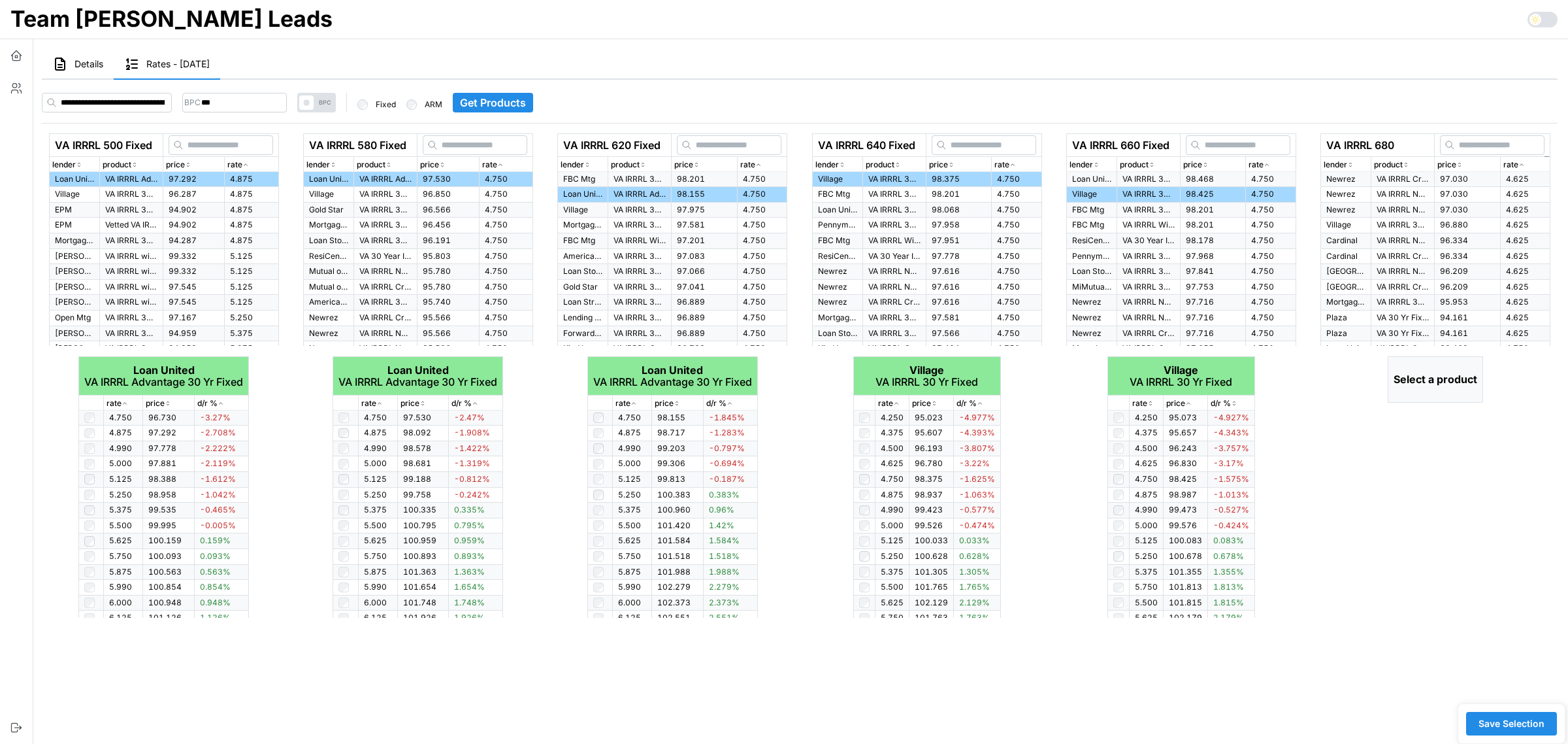
click at [1522, 165] on icon "button" at bounding box center [1521, 165] width 7 height 8
click at [1522, 165] on icon "button" at bounding box center [1521, 165] width 3 height 2
click at [1409, 181] on p "VA IRRRL Credit Qualifying 30 Yr Fixed" at bounding box center [1402, 180] width 52 height 11
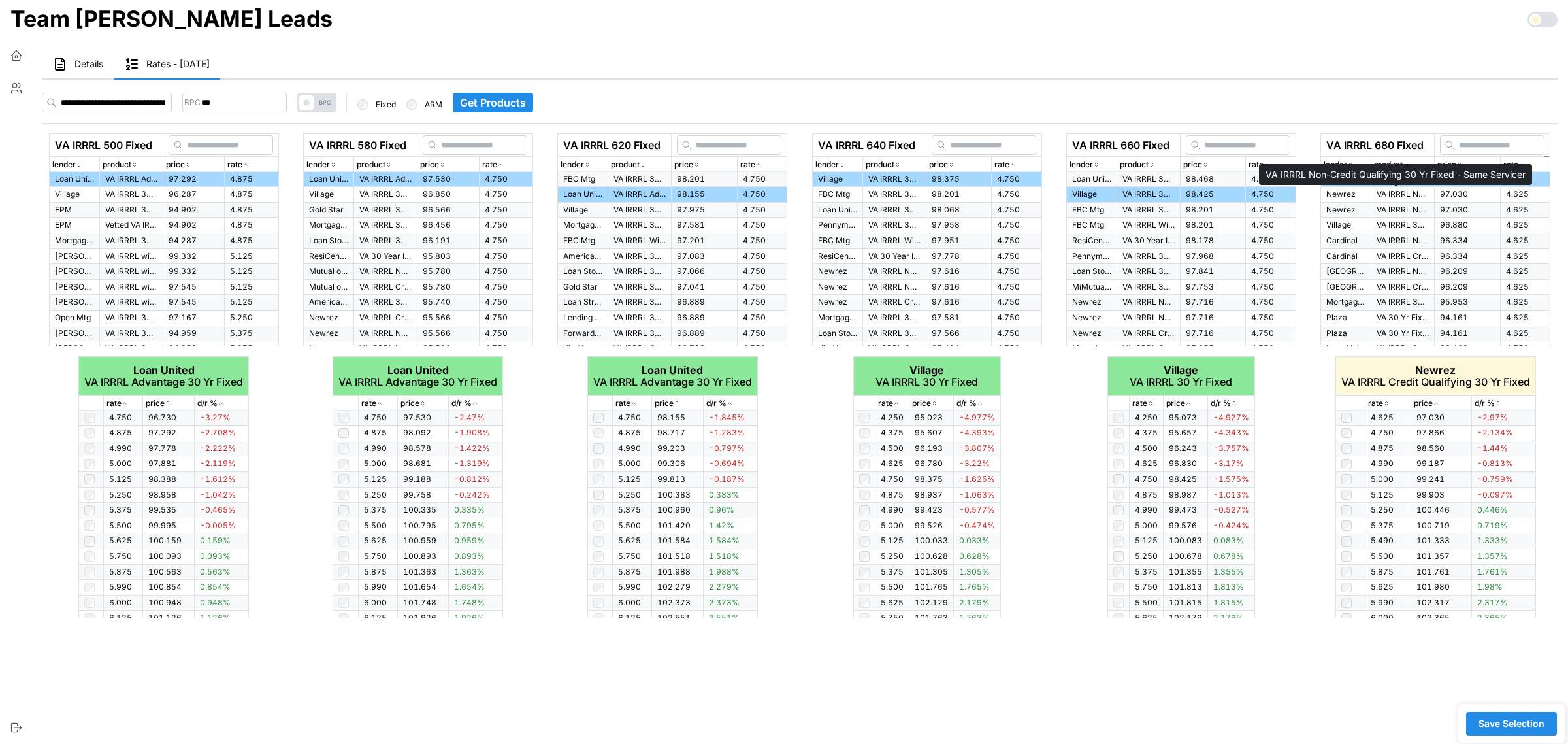
click at [1403, 195] on p "VA IRRRL Non-Credit Qualifying 30 Yr Fixed - Same Servicer" at bounding box center [1402, 194] width 52 height 11
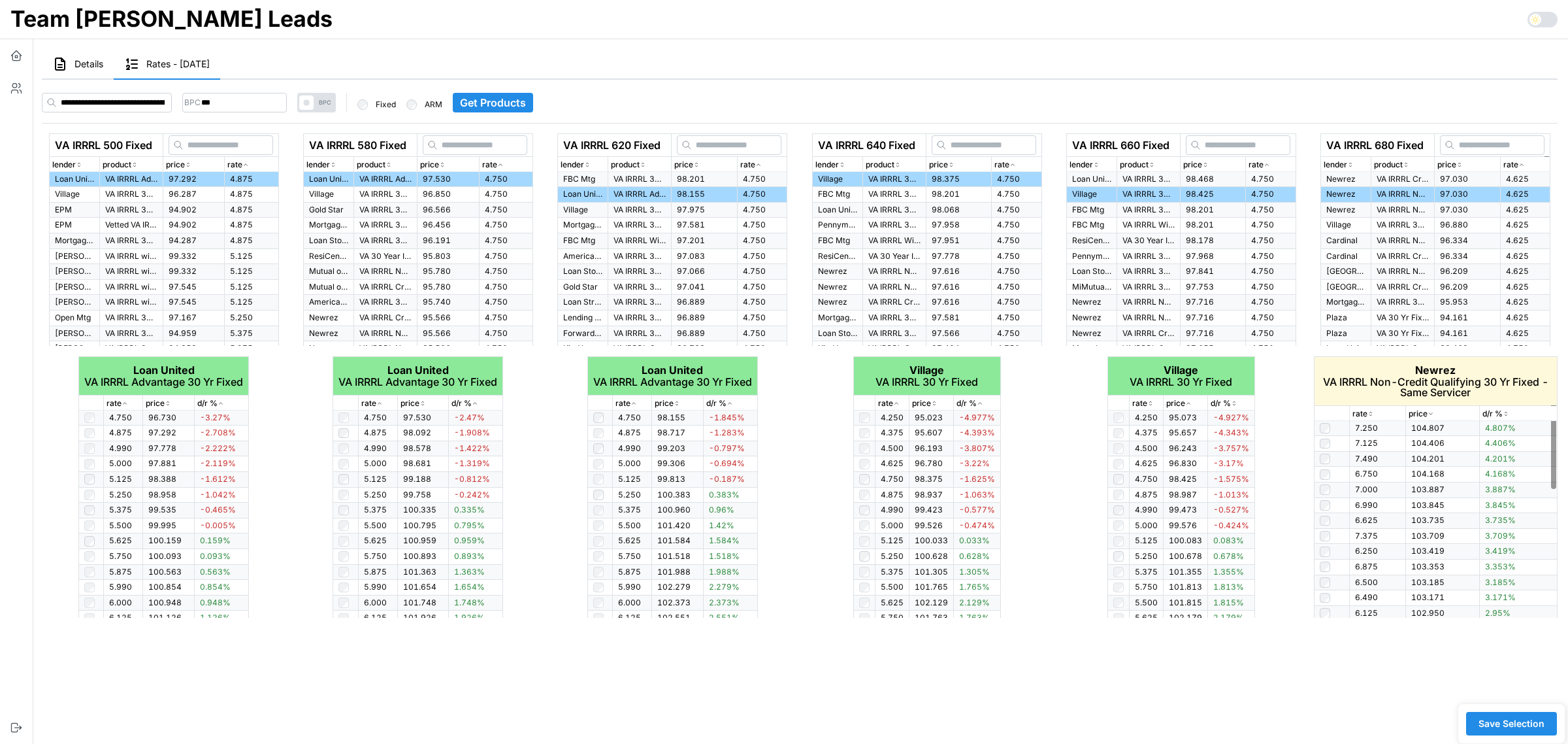
click at [1366, 416] on p "rate" at bounding box center [1360, 414] width 15 height 12
click at [1373, 413] on icon "button" at bounding box center [1371, 414] width 7 height 8
click at [1351, 230] on p "Village" at bounding box center [1346, 225] width 39 height 11
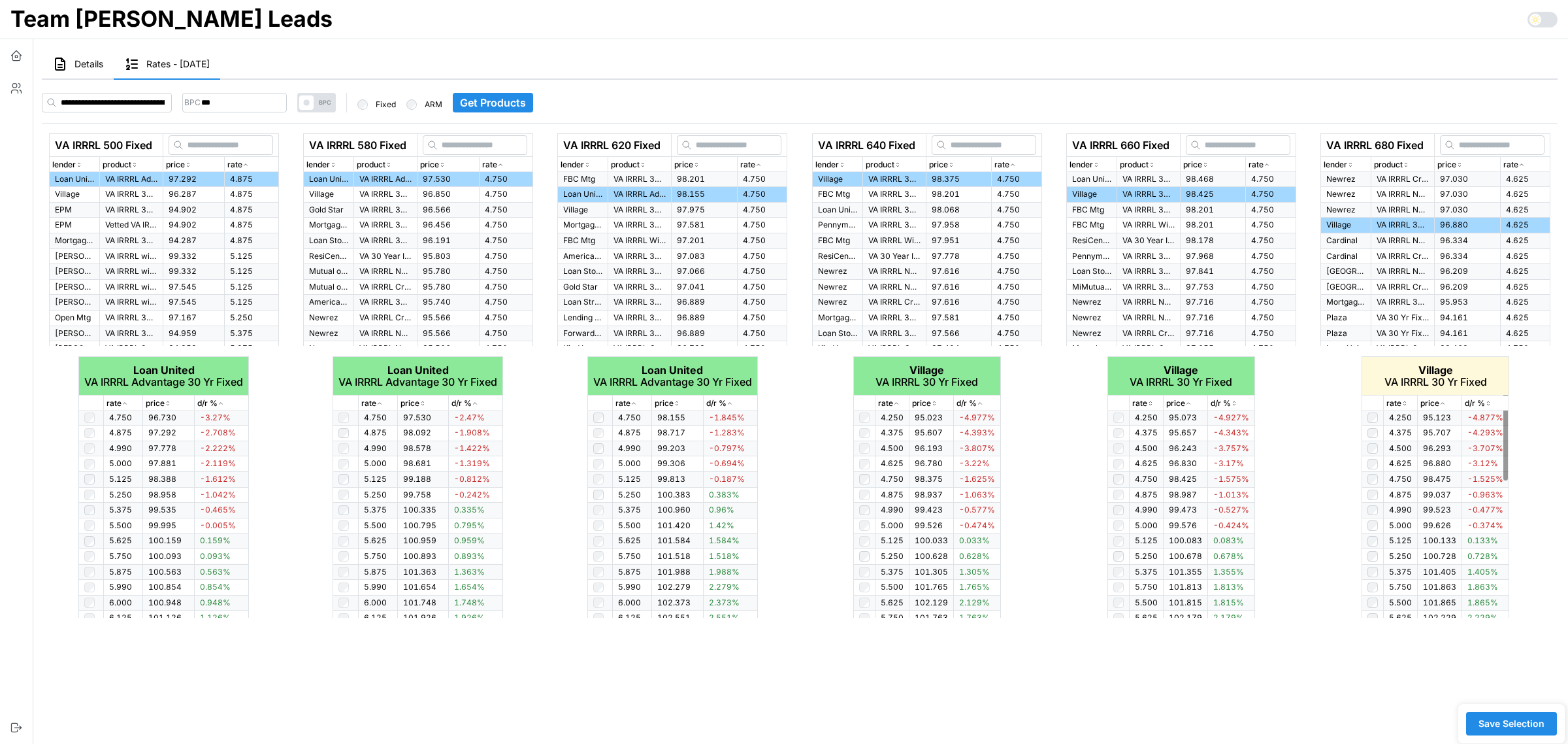
click at [1405, 406] on icon "button" at bounding box center [1405, 404] width 7 height 8
click at [1519, 723] on span "Save Selection" at bounding box center [1511, 723] width 66 height 22
click at [1505, 723] on span "Save Selection" at bounding box center [1511, 723] width 66 height 22
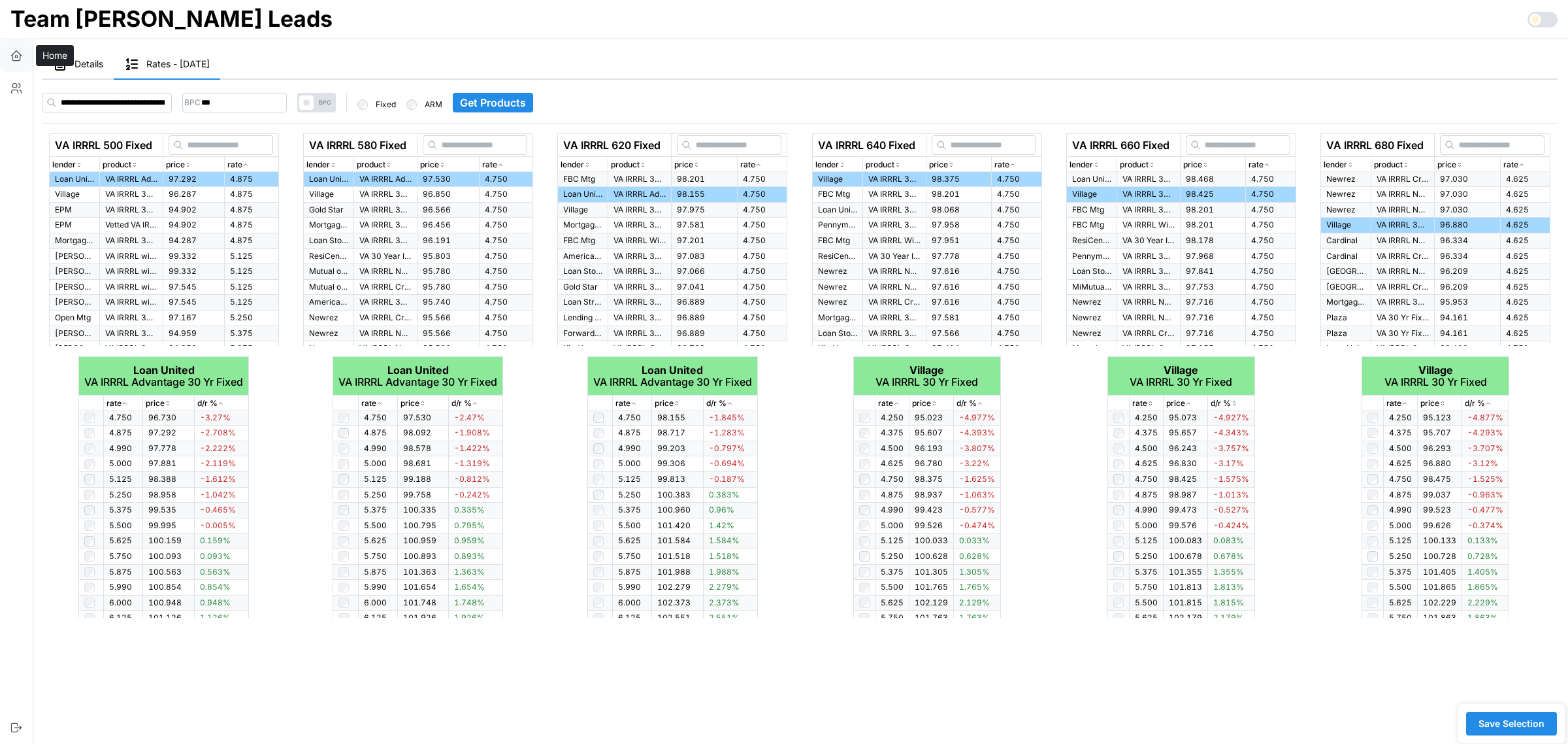
click at [11, 54] on icon "button" at bounding box center [16, 54] width 10 height 5
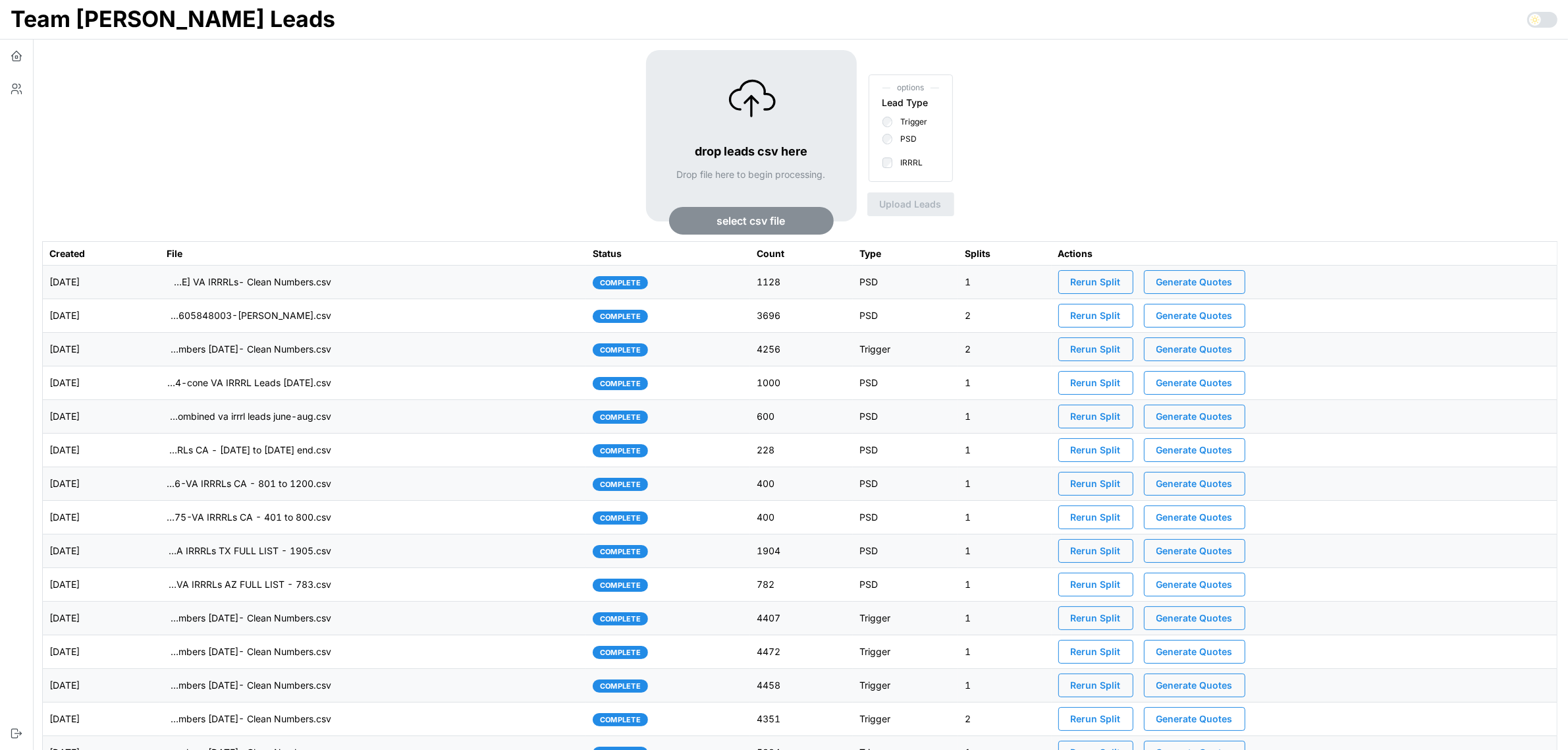
click at [1223, 281] on span "Generate Quotes" at bounding box center [1195, 282] width 76 height 22
click at [545, 173] on div "drop leads csv here Drop file here to begin processing. select csv file options…" at bounding box center [800, 146] width 1516 height 191
click at [476, 287] on td "imports/mike/1757611523957-Joe VA IRRRLs- Clean Numbers.csv" at bounding box center [373, 282] width 426 height 33
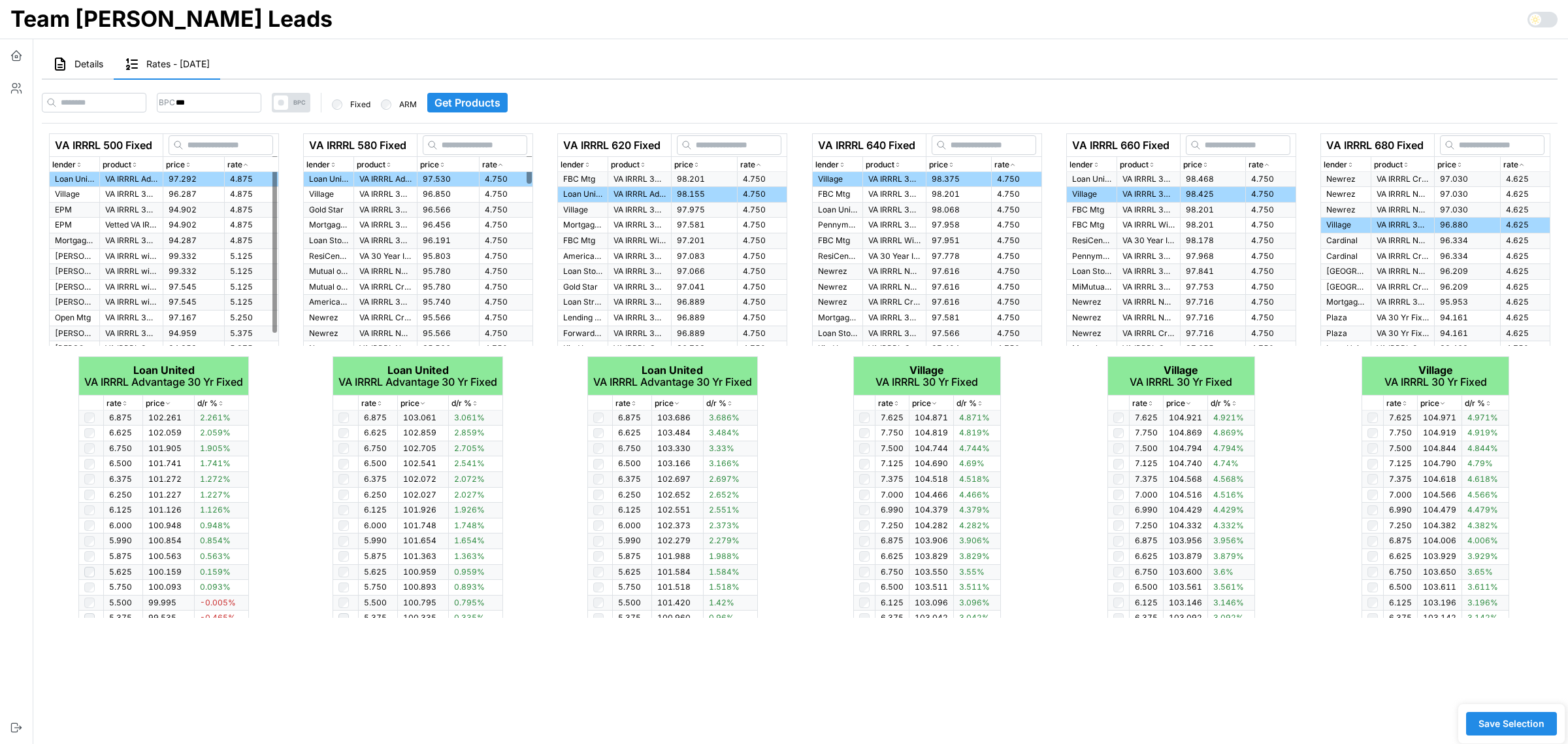
click at [82, 62] on span "Details" at bounding box center [88, 64] width 29 height 9
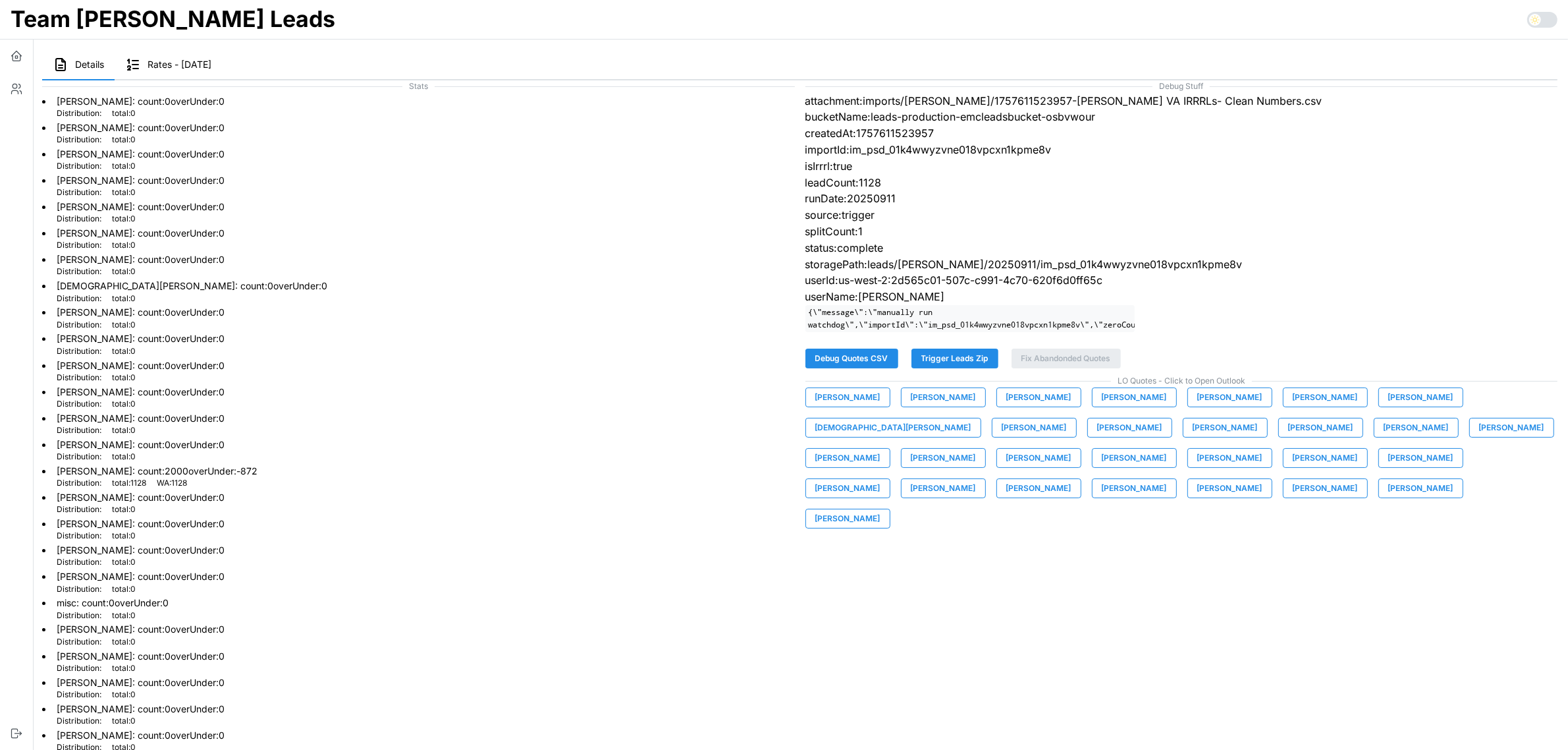
click at [881, 449] on span "Joe Prizner" at bounding box center [848, 457] width 65 height 18
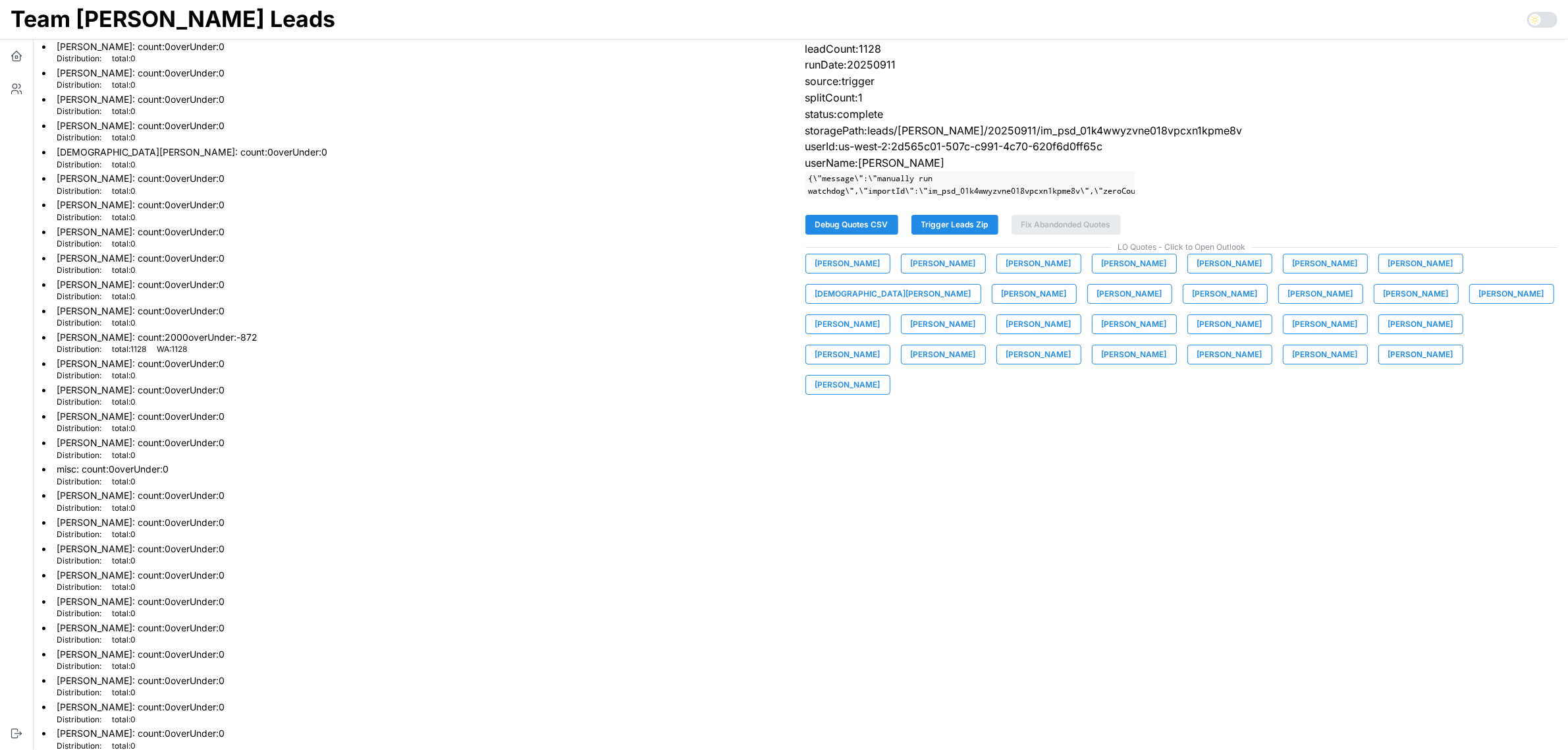
click at [1303, 512] on div "Debug Stuff attachment:imports/mike/1757611523957-Joe VA IRRRLs- Clean Numbers.…" at bounding box center [1182, 349] width 763 height 815
click at [881, 315] on span "Joe Prizner" at bounding box center [848, 324] width 65 height 18
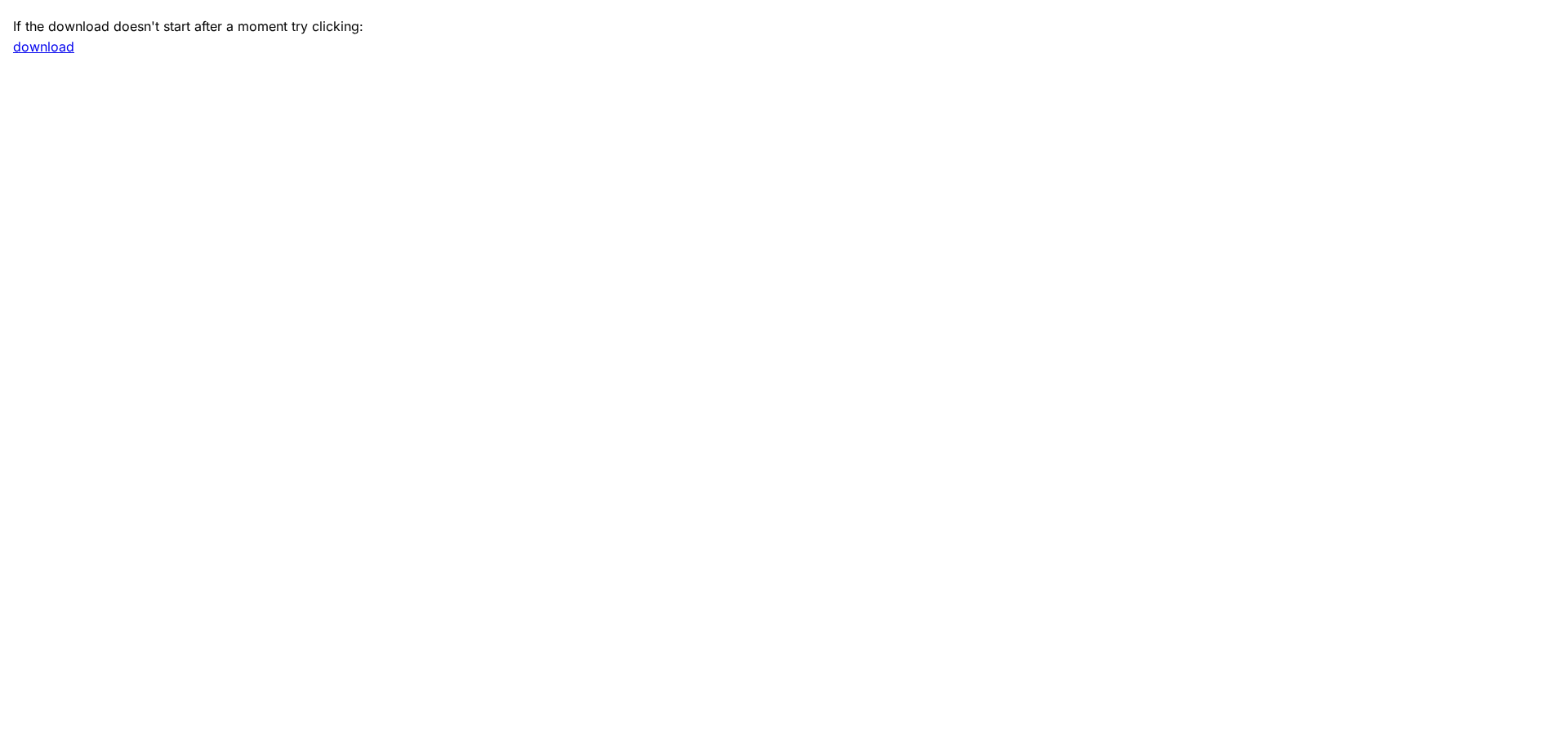
click at [45, 51] on link "download" at bounding box center [43, 46] width 62 height 16
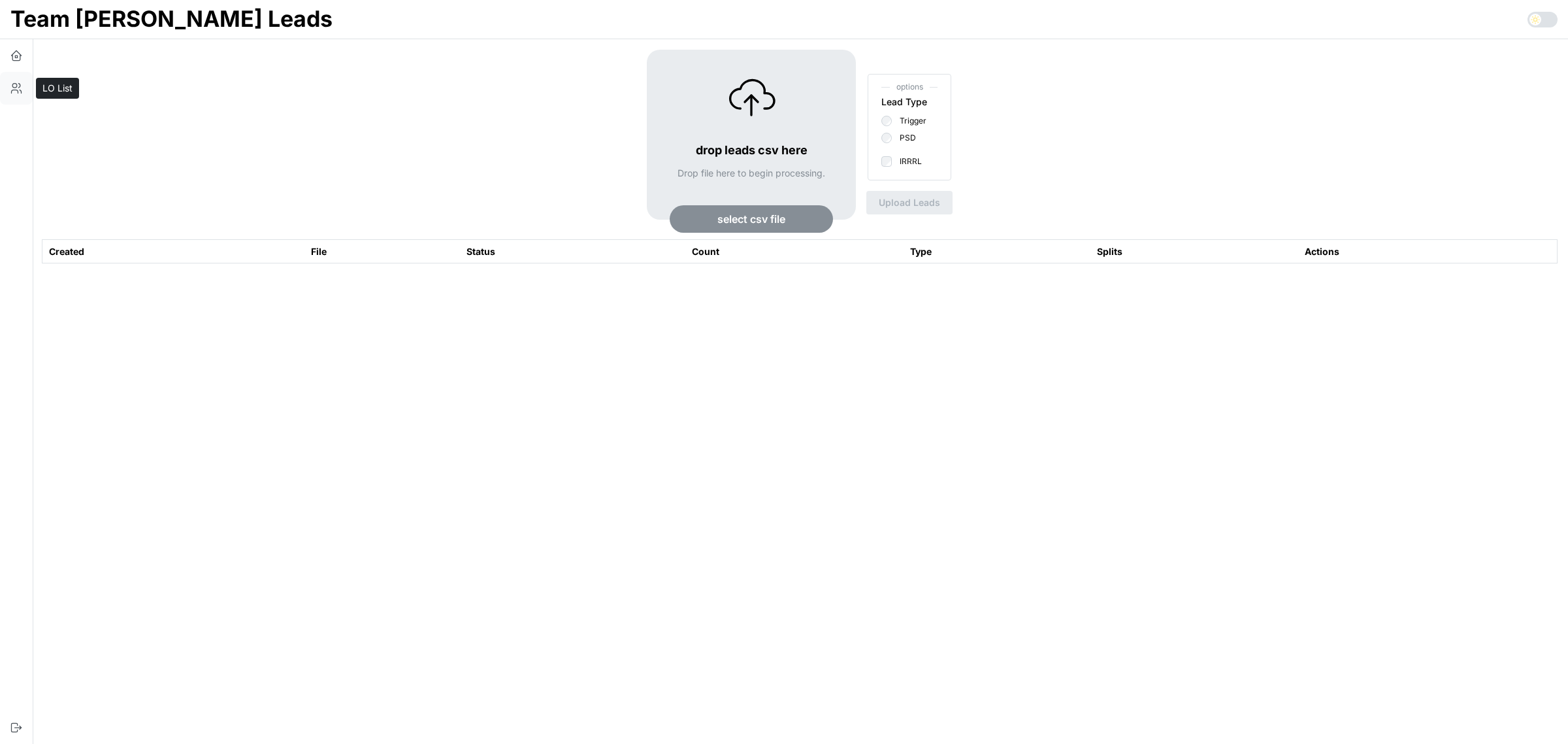
click at [21, 89] on icon "button" at bounding box center [16, 88] width 13 height 13
